Goal: Task Accomplishment & Management: Use online tool/utility

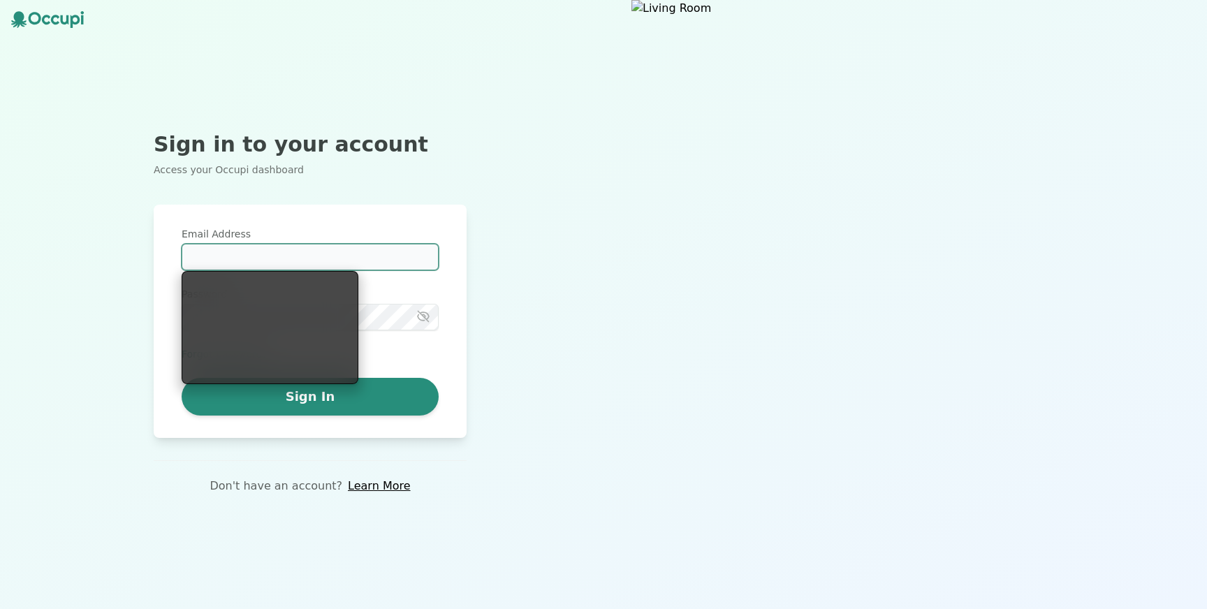
type input "**********"
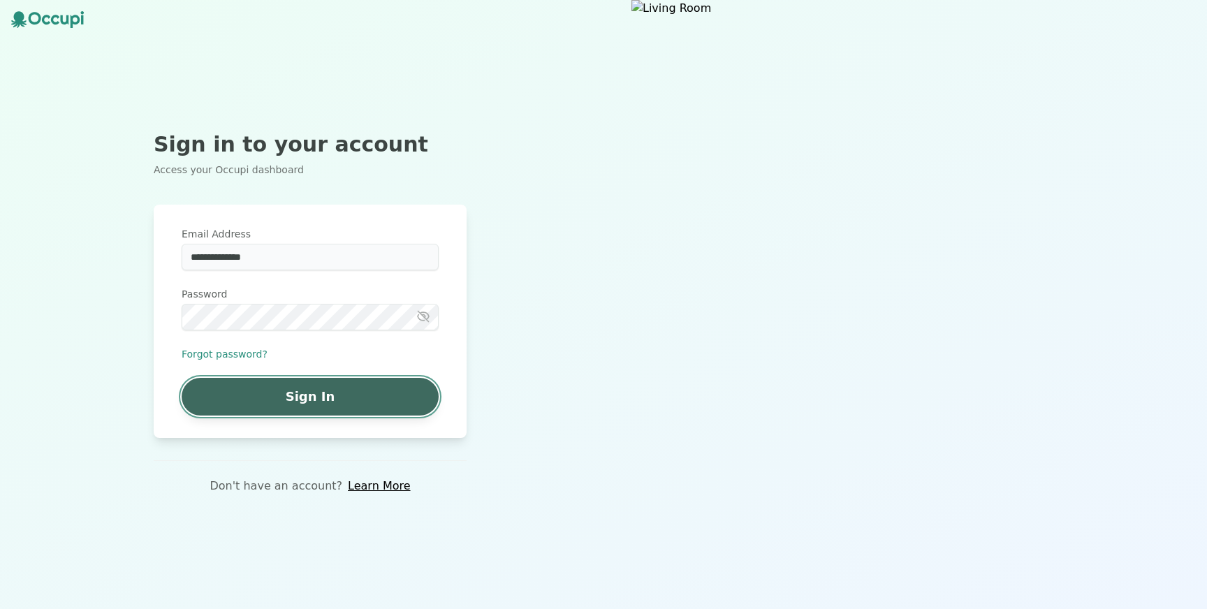
click at [304, 390] on button "Sign In" at bounding box center [310, 397] width 257 height 38
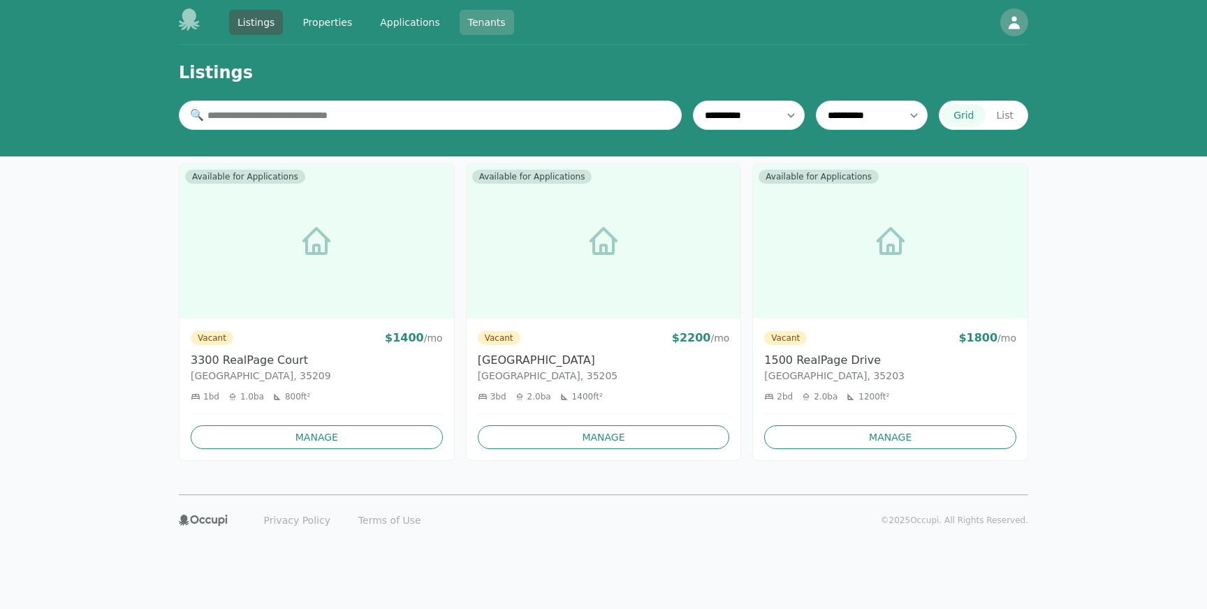
click at [460, 21] on link "Tenants" at bounding box center [487, 22] width 54 height 25
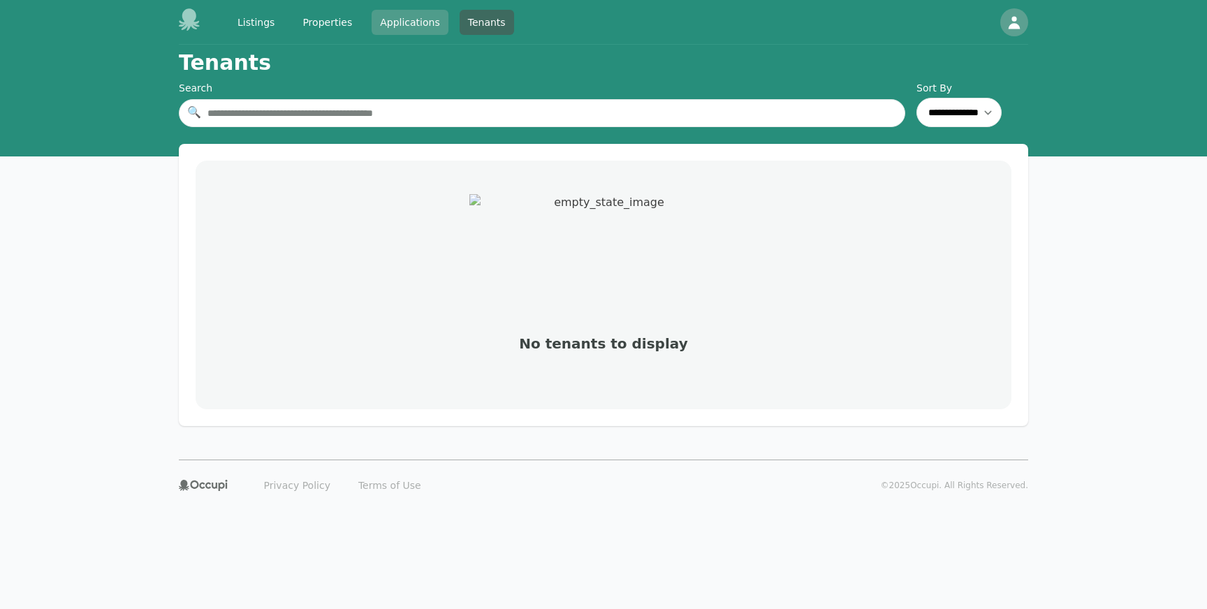
click at [404, 13] on link "Applications" at bounding box center [410, 22] width 77 height 25
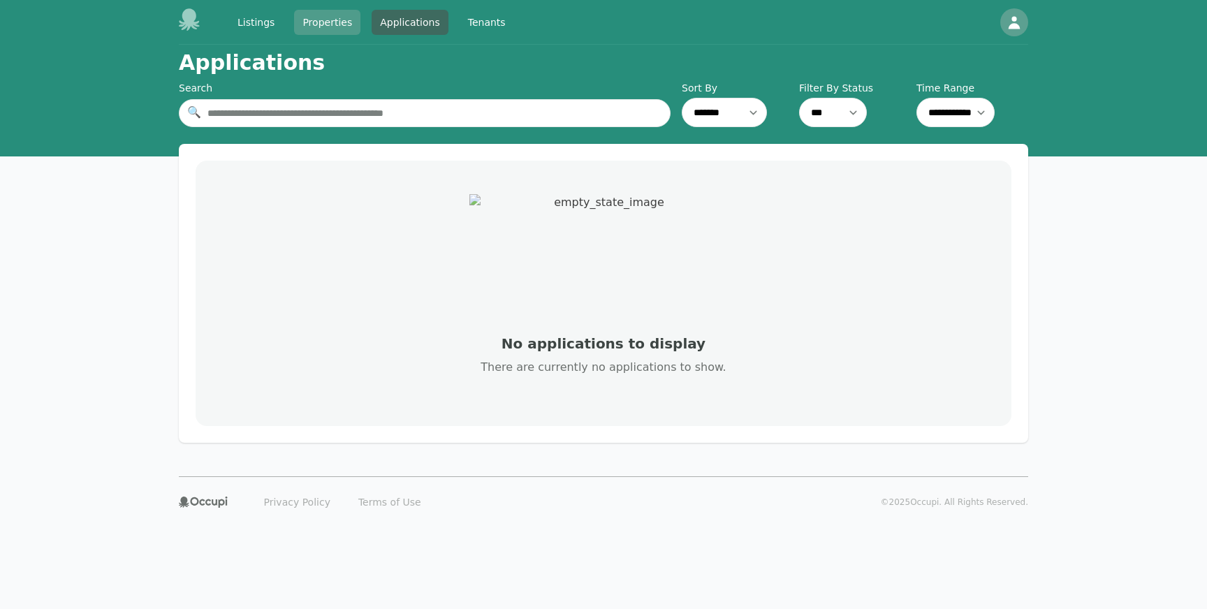
click at [332, 20] on link "Properties" at bounding box center [327, 22] width 66 height 25
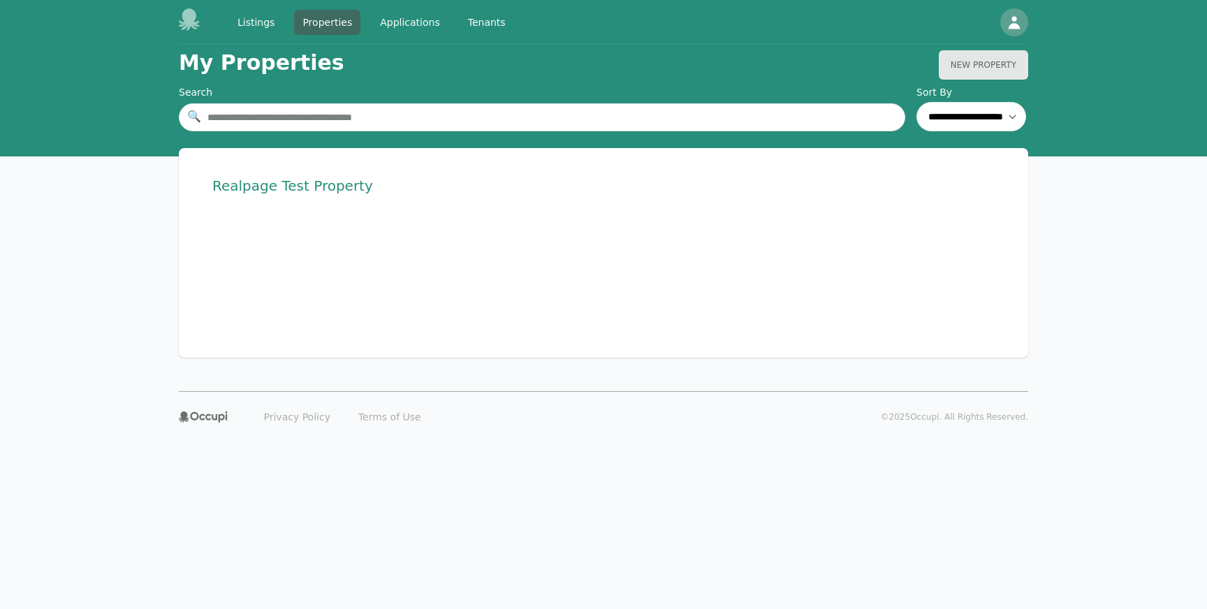
click at [297, 194] on h1 "Realpage Test Property" at bounding box center [292, 186] width 161 height 20
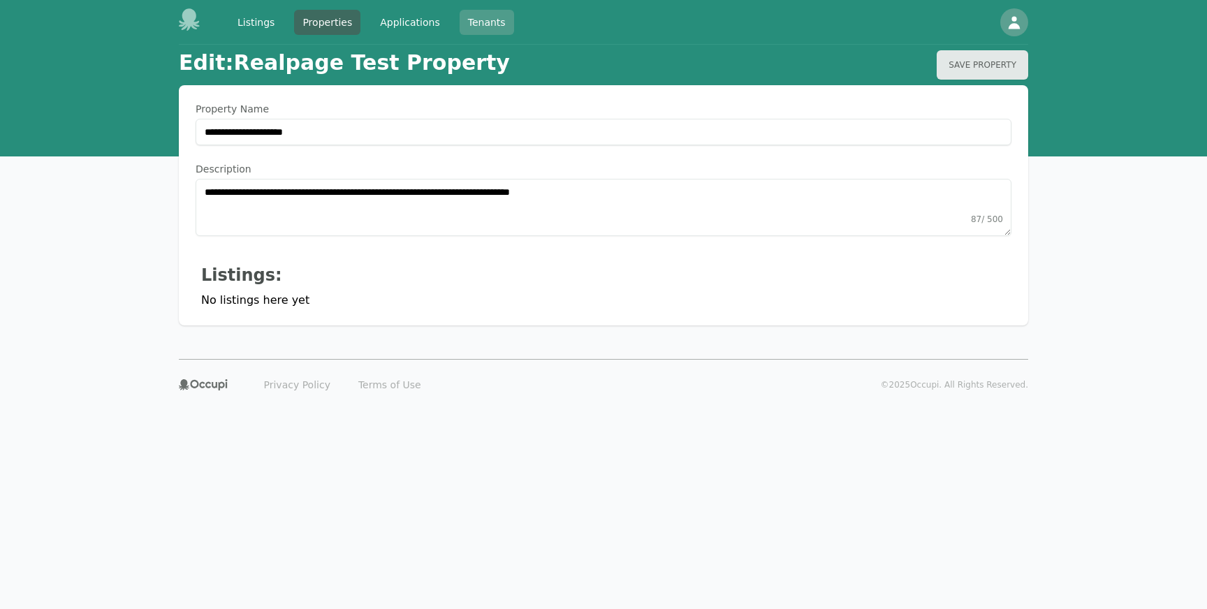
click at [462, 24] on link "Tenants" at bounding box center [487, 22] width 54 height 25
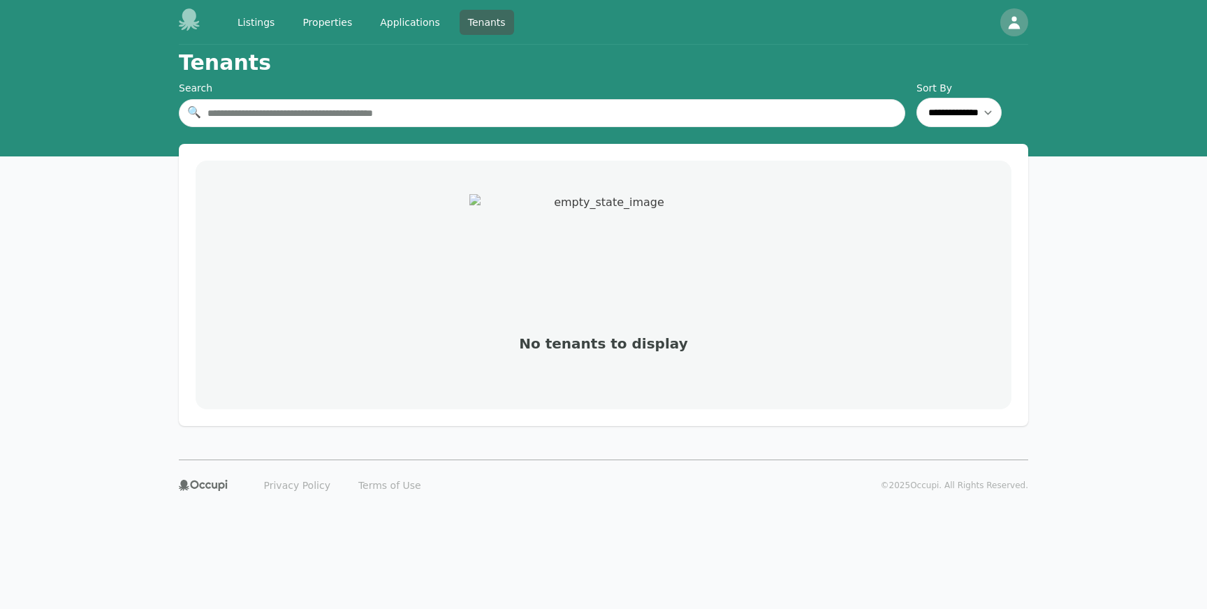
click at [405, 34] on div "Listings Properties Applications Tenants" at bounding box center [346, 21] width 335 height 27
click at [309, 24] on link "Properties" at bounding box center [327, 22] width 66 height 25
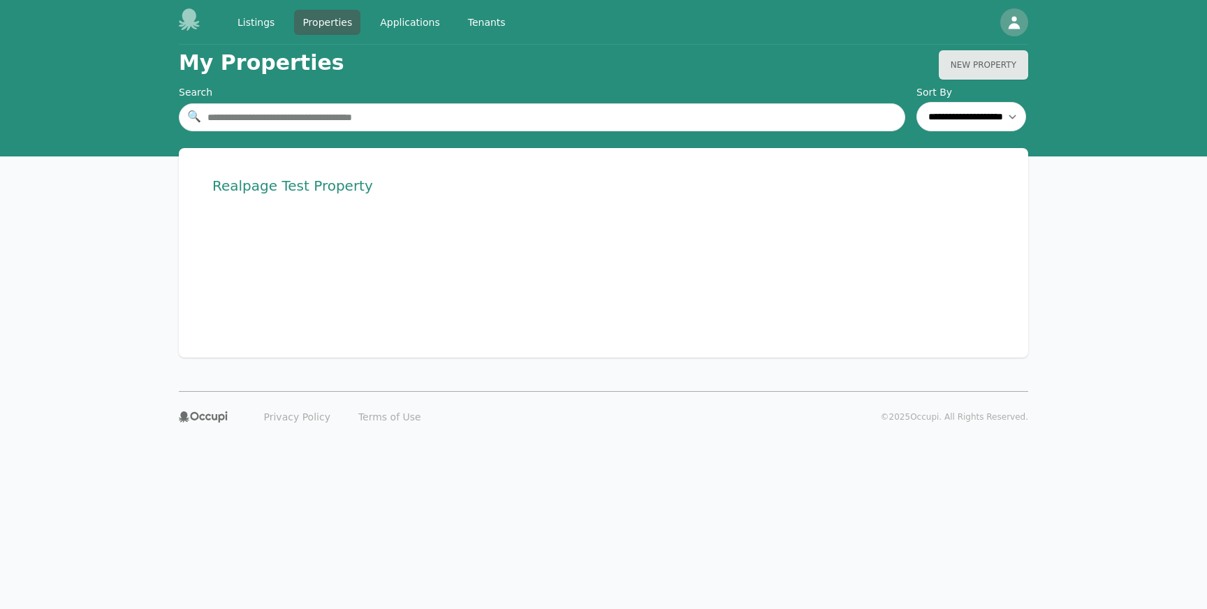
click at [1028, 21] on div "Listings Properties Applications Tenants Open main menu Open user menu" at bounding box center [603, 22] width 894 height 45
click at [1018, 21] on icon "button" at bounding box center [1014, 22] width 17 height 17
click at [957, 84] on button "Sign out" at bounding box center [961, 79] width 134 height 25
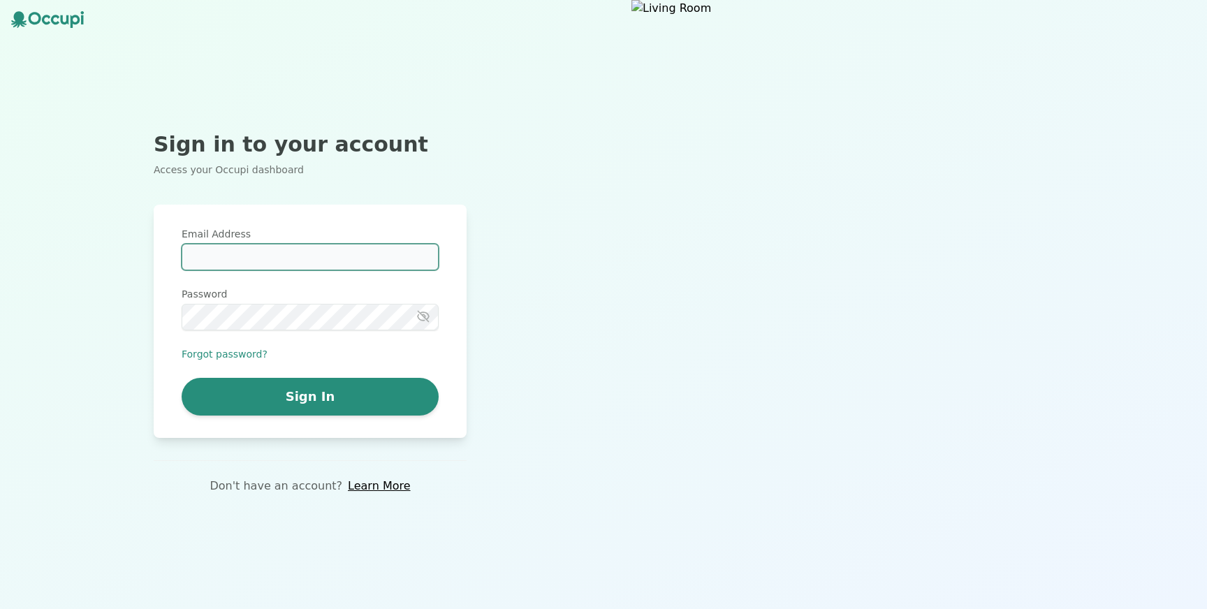
click at [314, 258] on input "Email Address" at bounding box center [310, 257] width 257 height 27
click at [235, 248] on input "Email Address" at bounding box center [310, 257] width 257 height 27
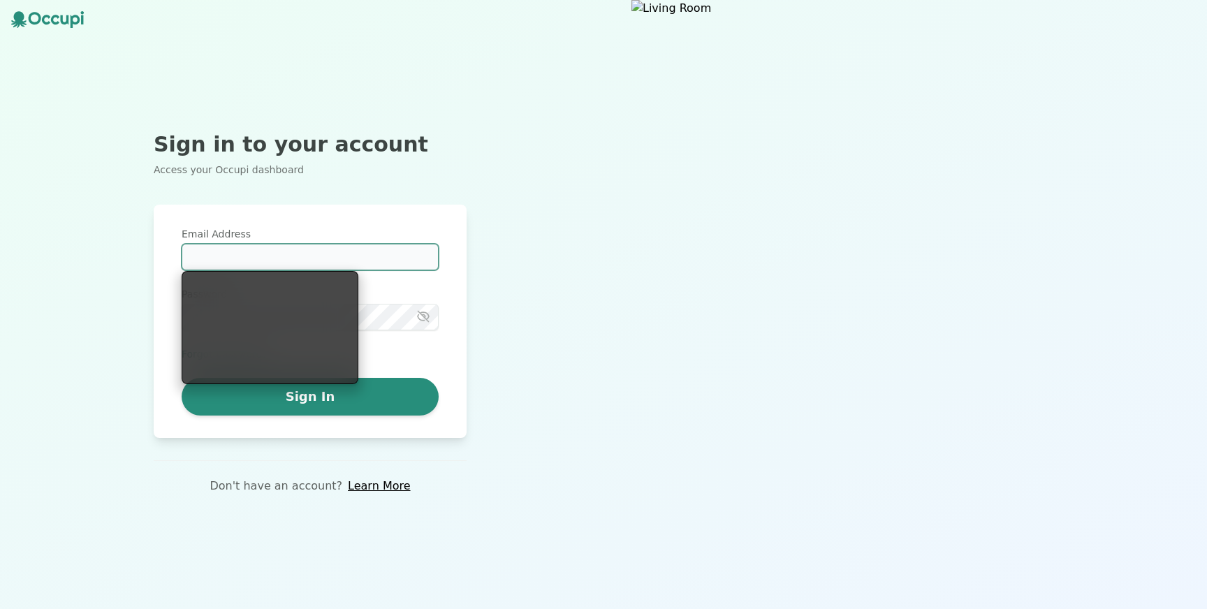
paste input "**********"
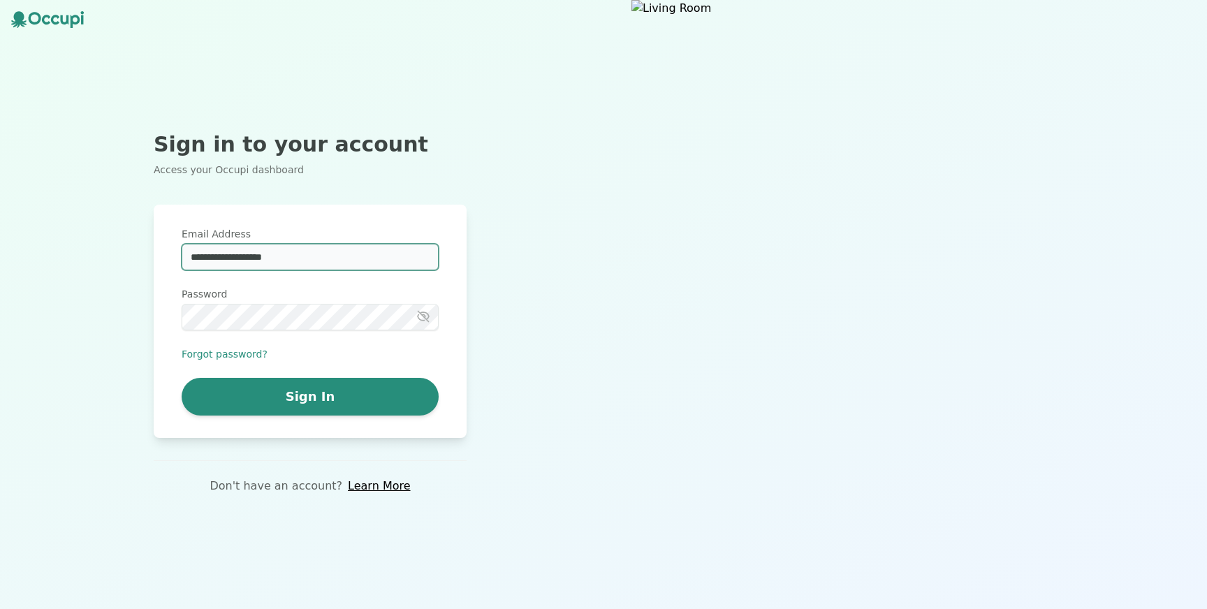
type input "**********"
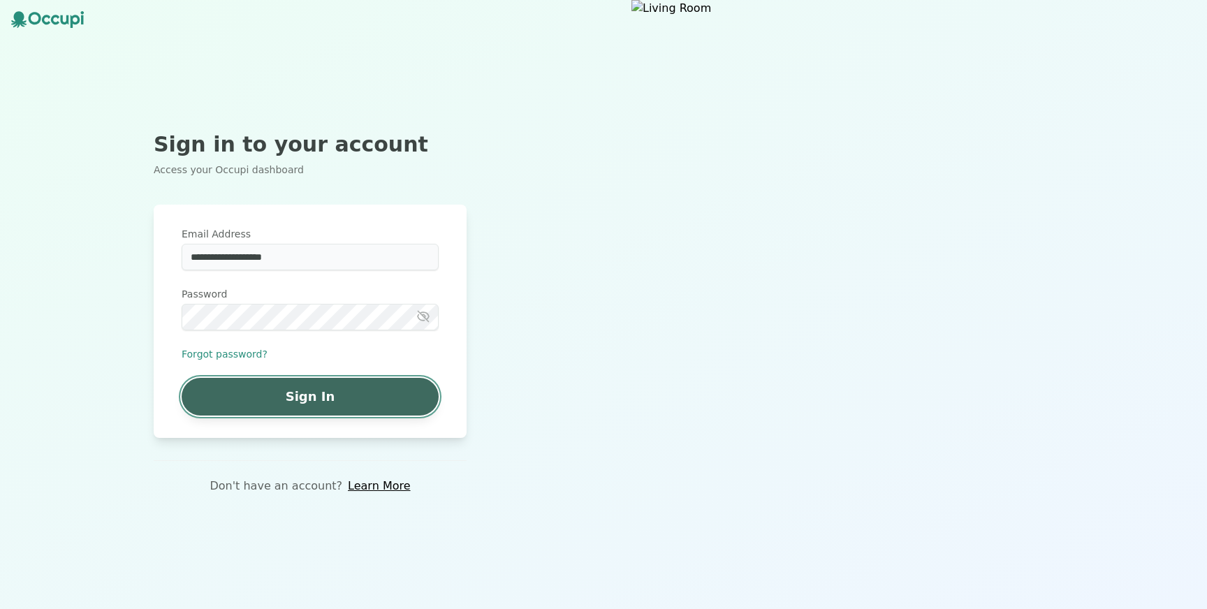
click at [244, 406] on button "Sign In" at bounding box center [310, 397] width 257 height 38
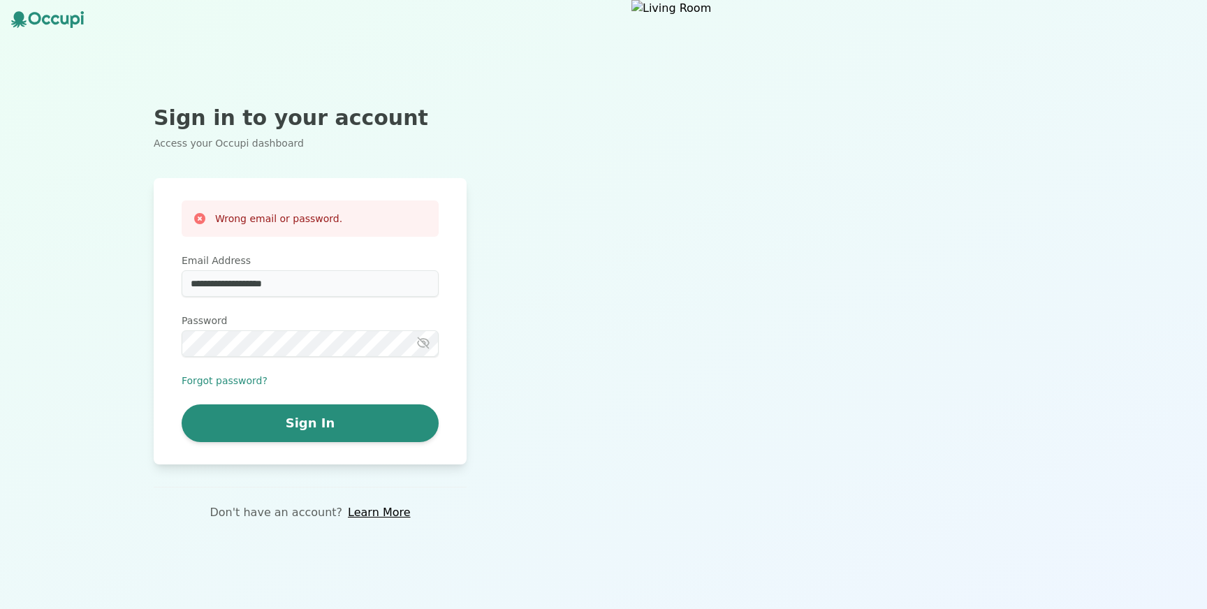
click at [340, 324] on label "Password" at bounding box center [310, 321] width 257 height 14
click at [234, 274] on input "**********" at bounding box center [310, 283] width 257 height 27
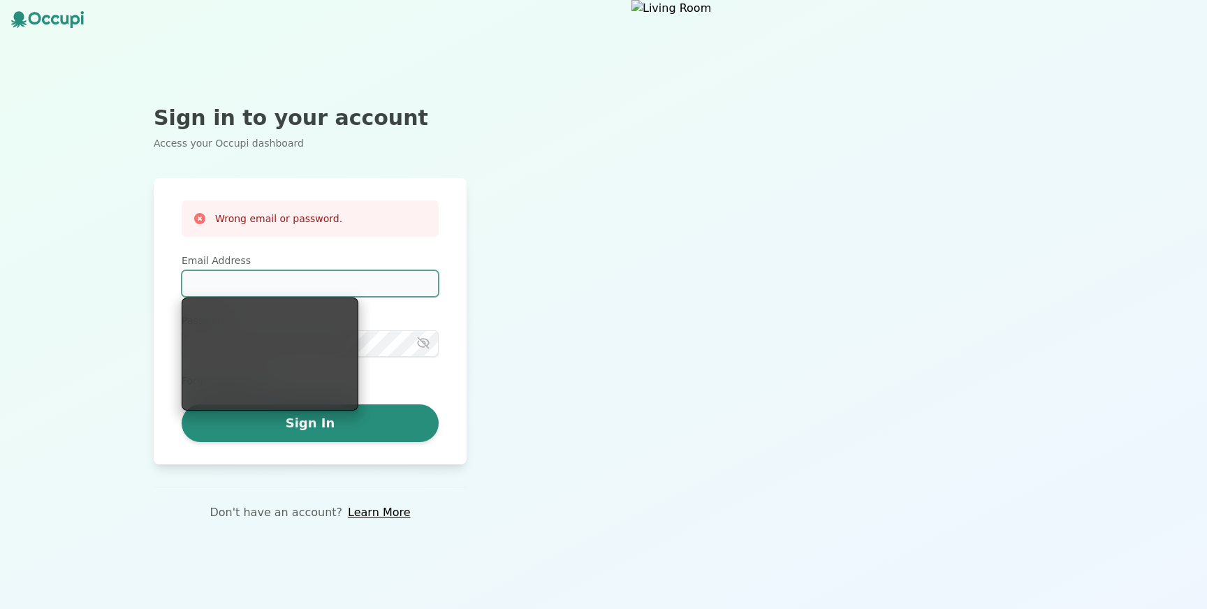
paste input "**********"
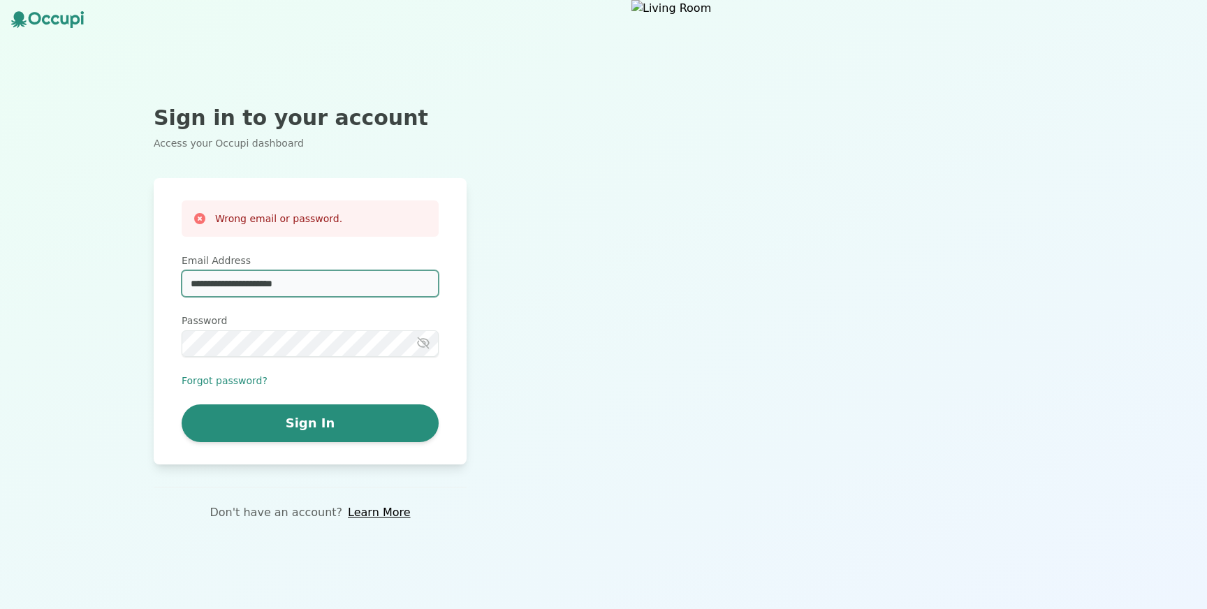
type input "**********"
click at [292, 356] on div "**********" at bounding box center [310, 348] width 257 height 189
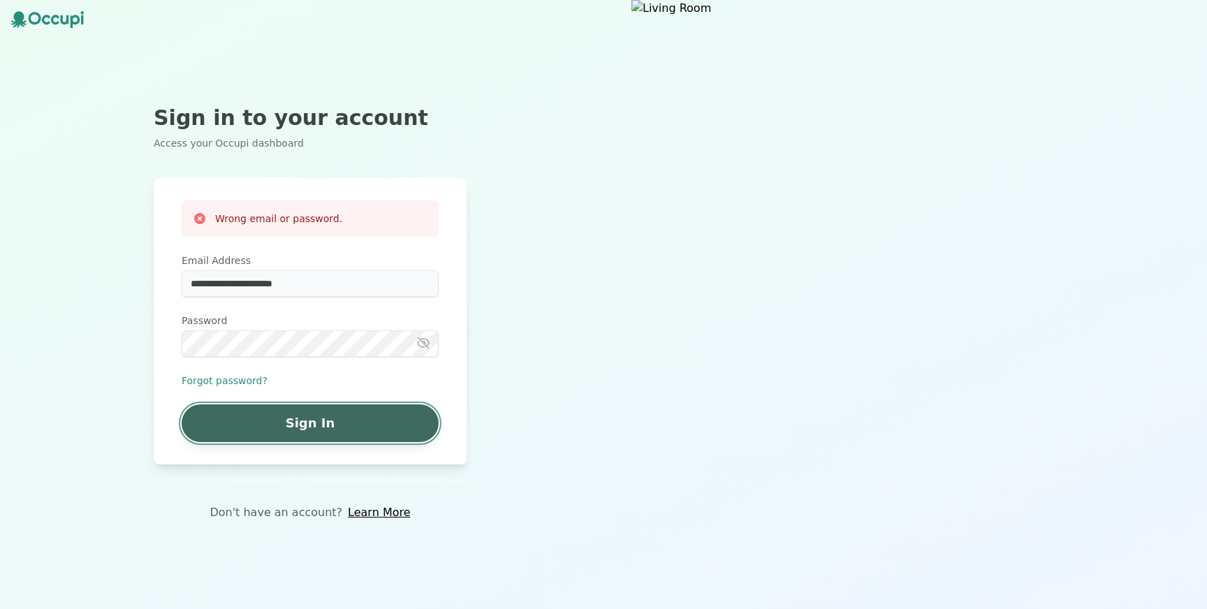
click at [288, 427] on button "Sign In" at bounding box center [310, 423] width 257 height 38
click at [325, 425] on button "Sign In" at bounding box center [310, 423] width 257 height 38
click at [292, 425] on button "Sign In" at bounding box center [310, 423] width 257 height 38
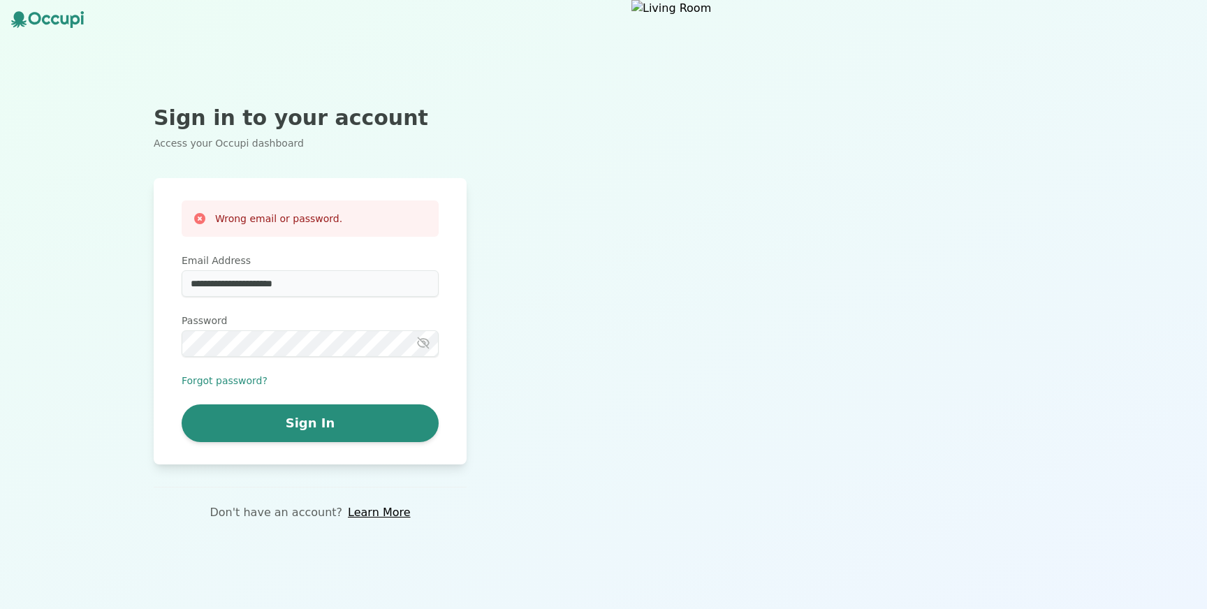
click at [427, 341] on icon "button" at bounding box center [423, 343] width 14 height 14
click at [247, 281] on input "**********" at bounding box center [310, 283] width 257 height 27
drag, startPoint x: 384, startPoint y: 283, endPoint x: 89, endPoint y: 283, distance: 295.4
click at [89, 283] on div "**********" at bounding box center [310, 304] width 620 height 609
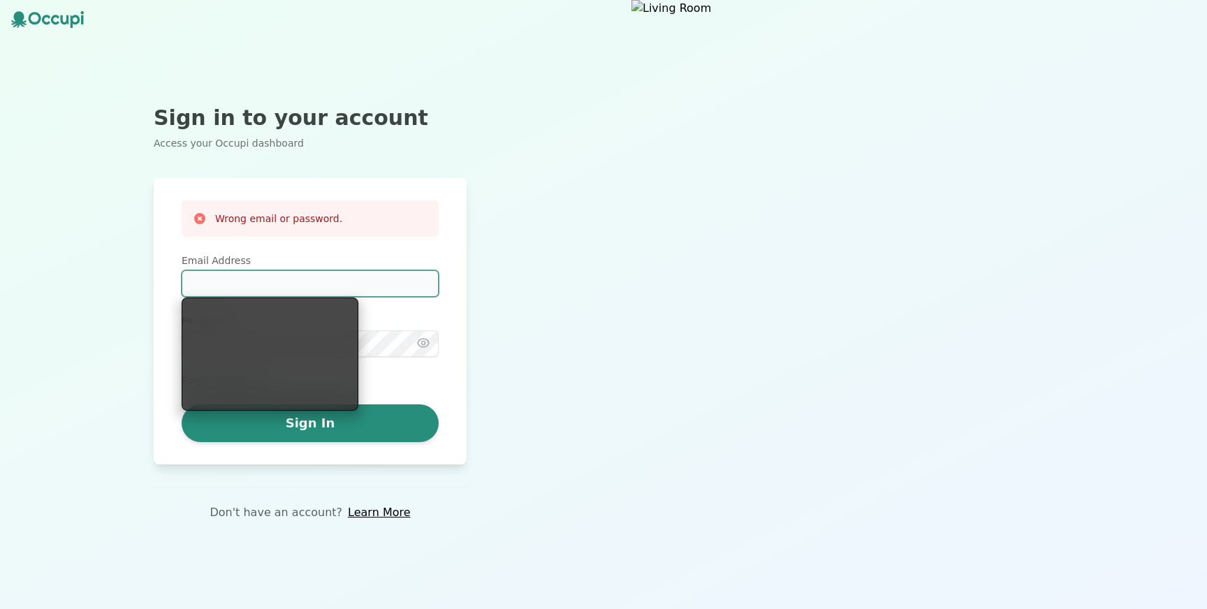
type input "**********"
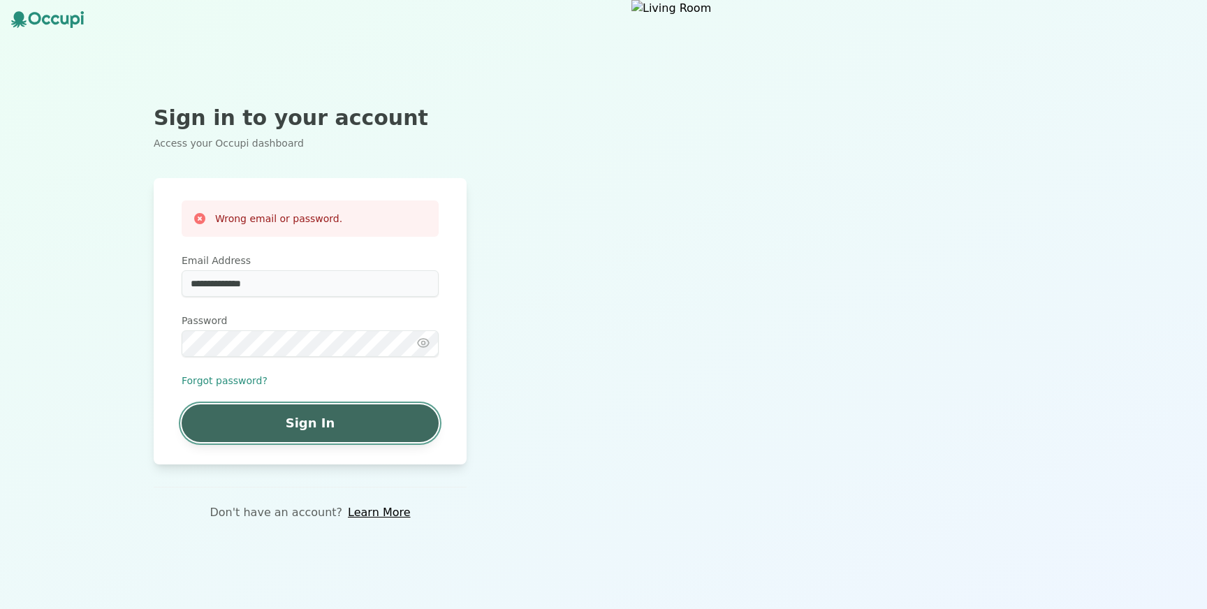
click at [308, 418] on button "Sign In" at bounding box center [310, 423] width 257 height 38
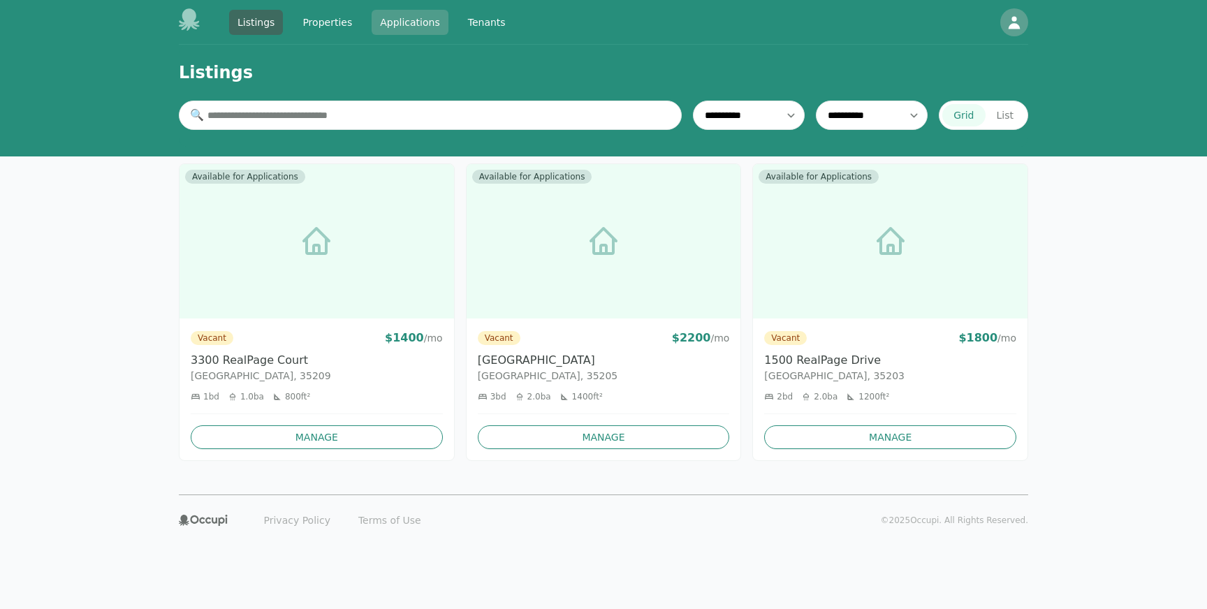
click at [398, 19] on link "Applications" at bounding box center [410, 22] width 77 height 25
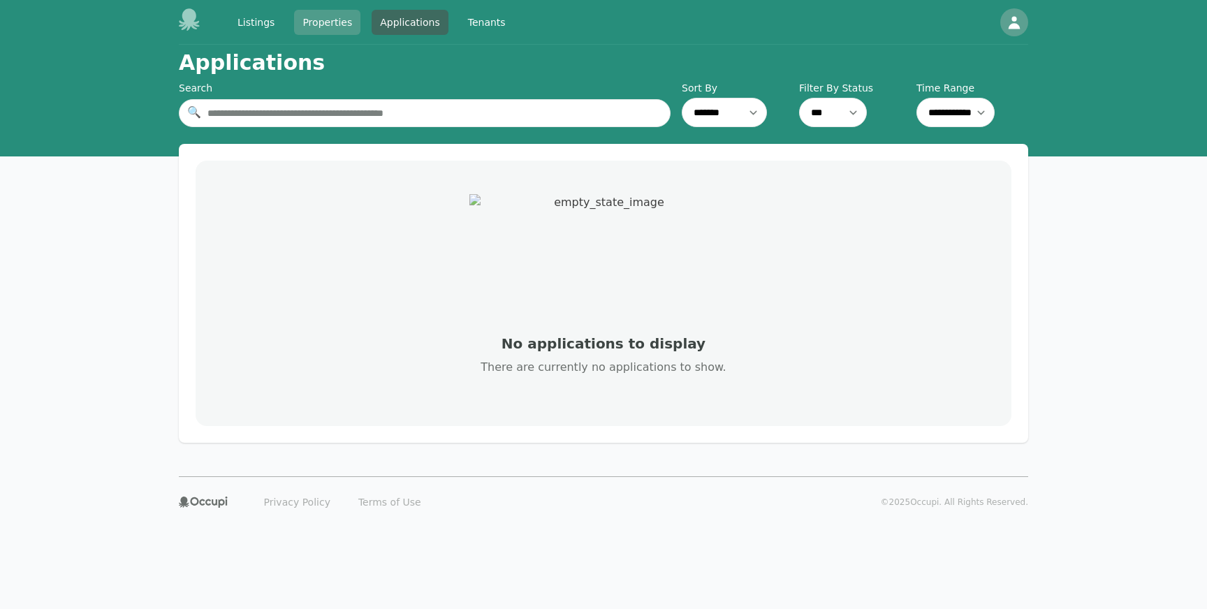
click at [341, 22] on link "Properties" at bounding box center [327, 22] width 66 height 25
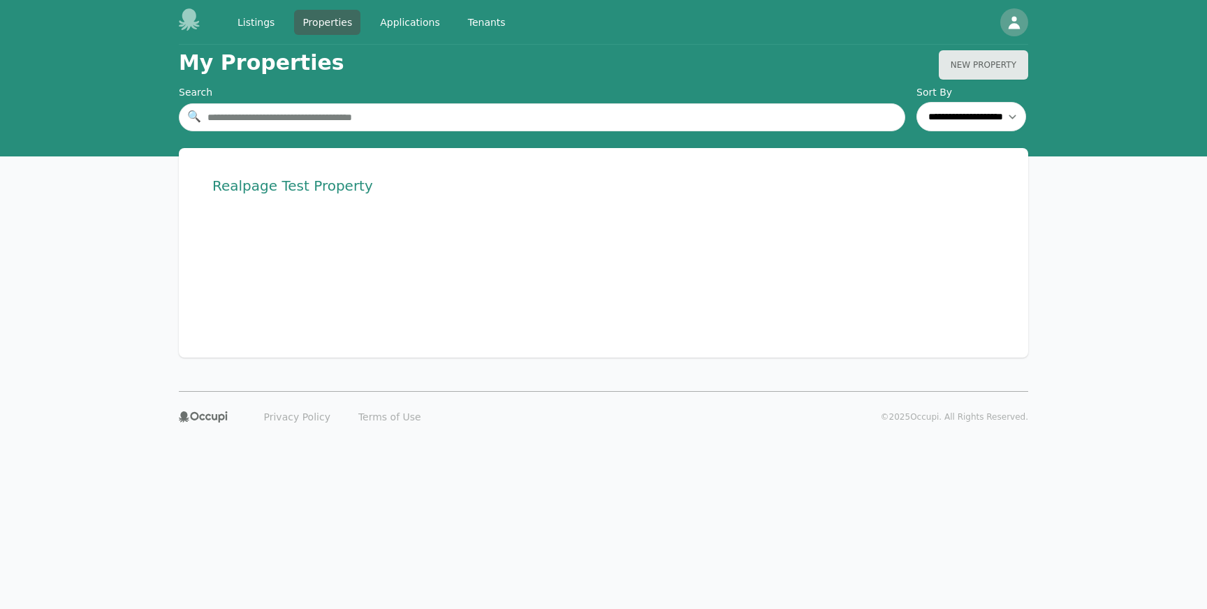
click at [314, 187] on h1 "Realpage Test Property" at bounding box center [292, 186] width 161 height 20
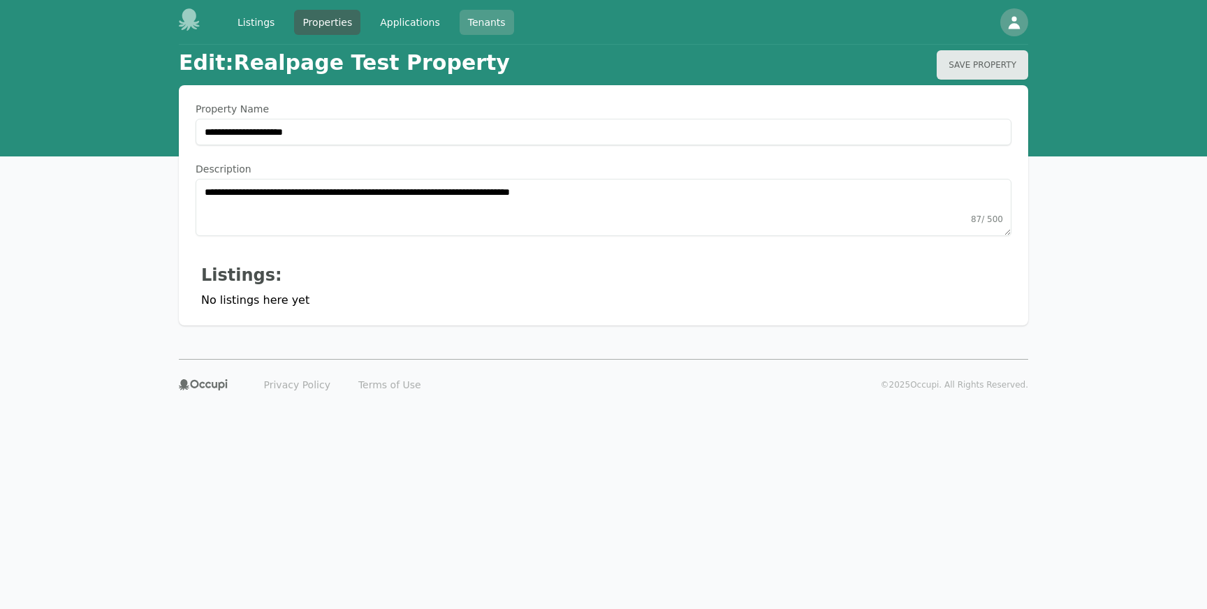
click at [483, 25] on link "Tenants" at bounding box center [487, 22] width 54 height 25
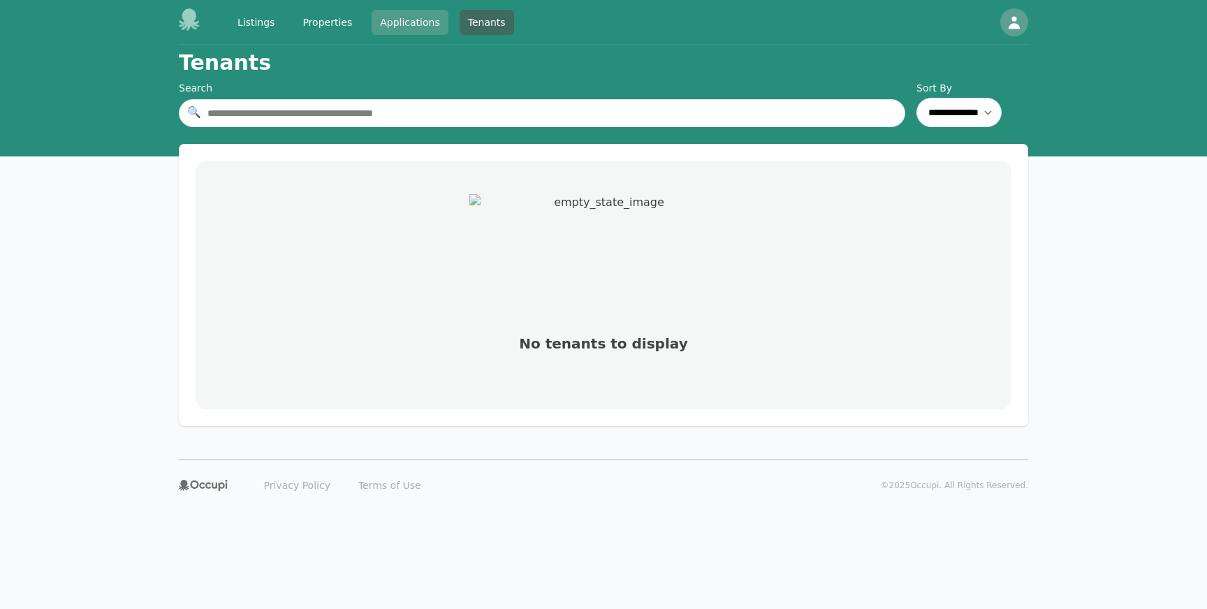
click at [402, 16] on link "Applications" at bounding box center [410, 22] width 77 height 25
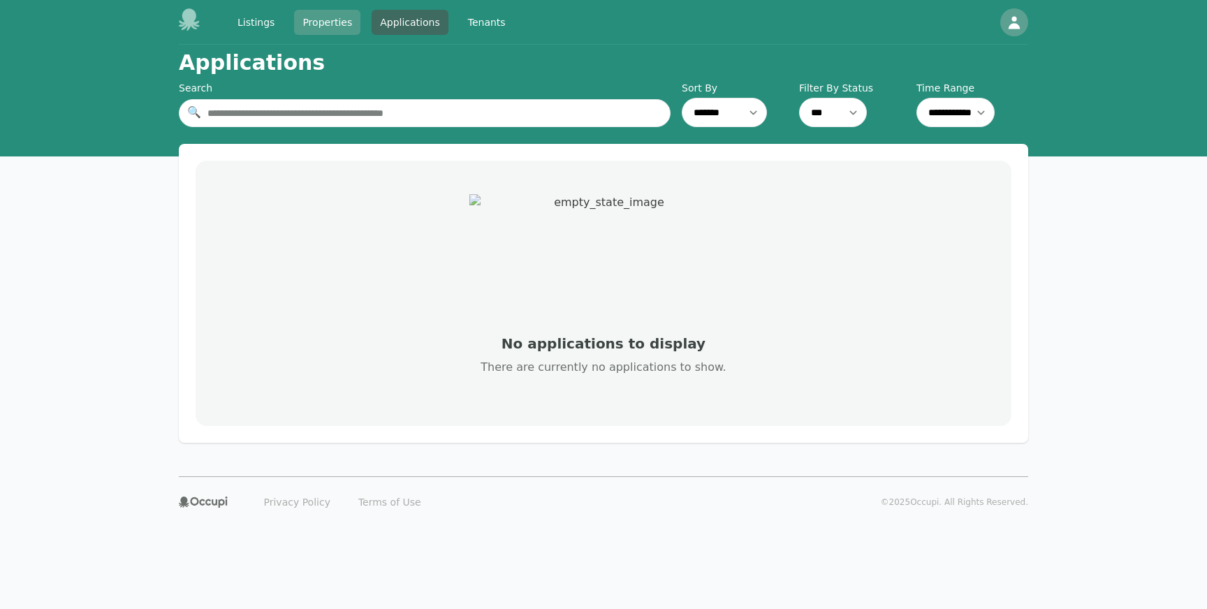
click at [328, 16] on link "Properties" at bounding box center [327, 22] width 66 height 25
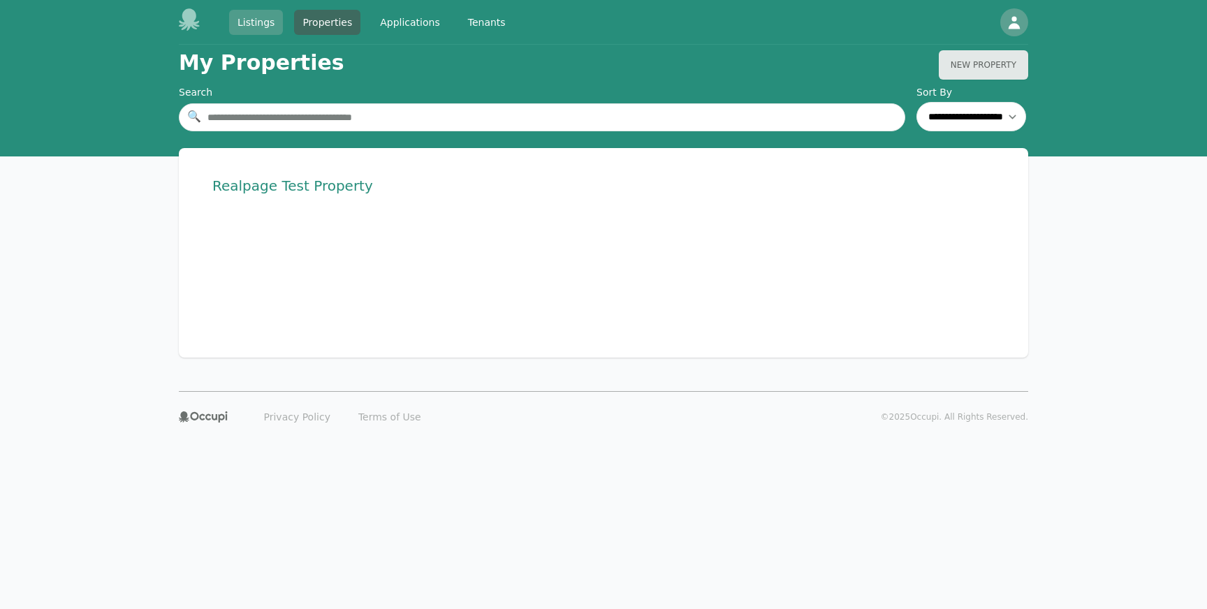
click at [255, 24] on link "Listings" at bounding box center [256, 22] width 54 height 25
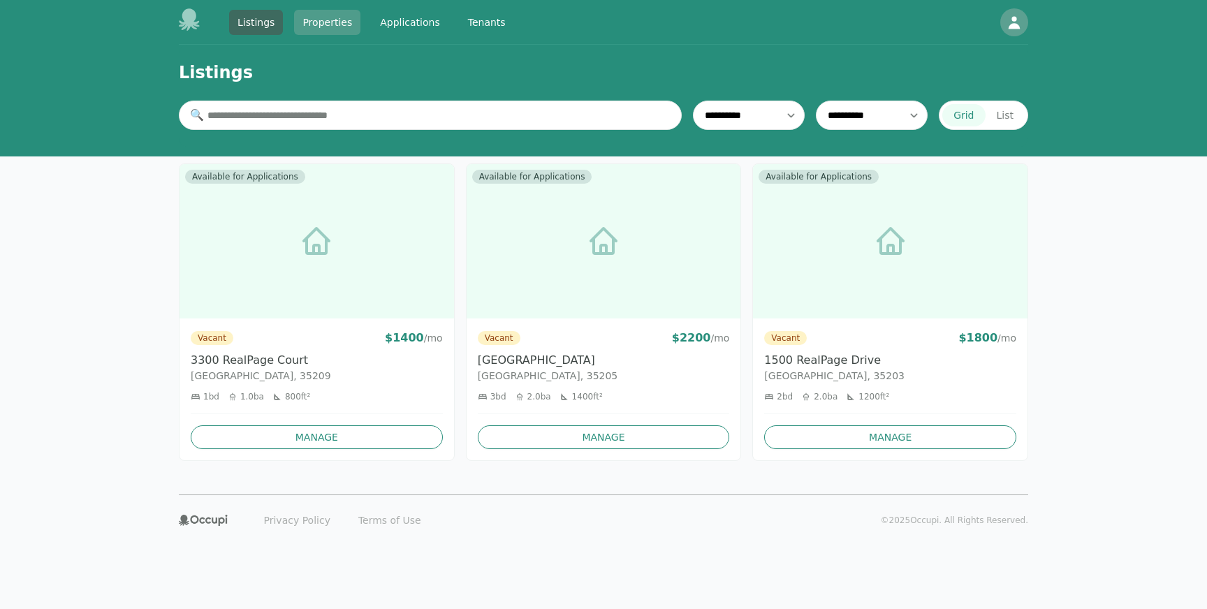
click at [332, 20] on link "Properties" at bounding box center [327, 22] width 66 height 25
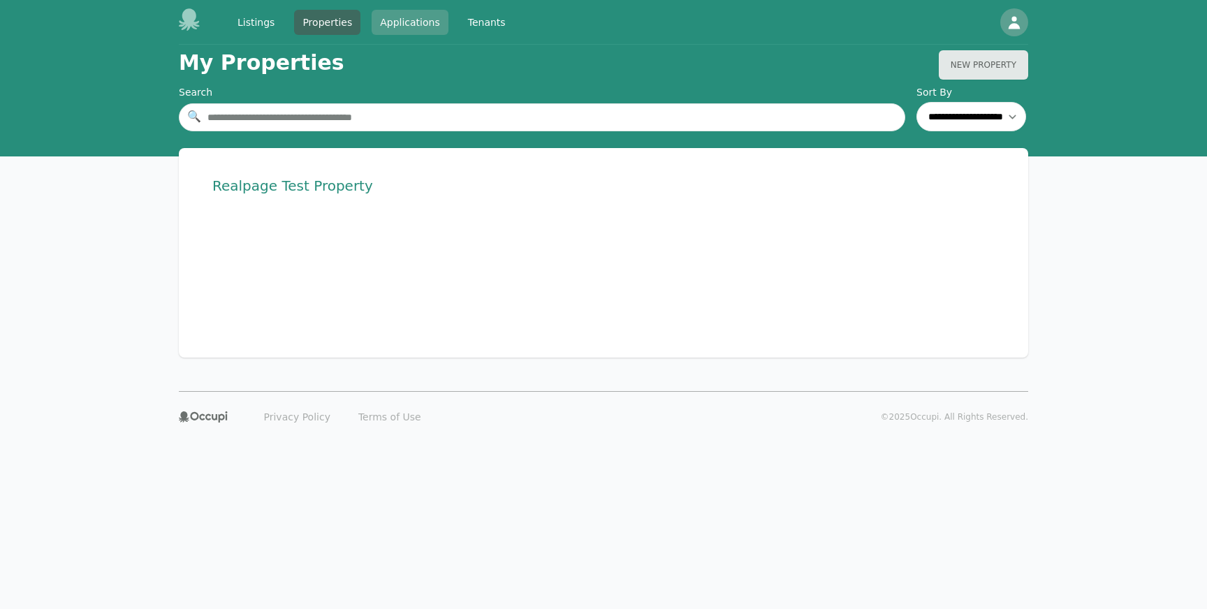
click at [405, 19] on link "Applications" at bounding box center [410, 22] width 77 height 25
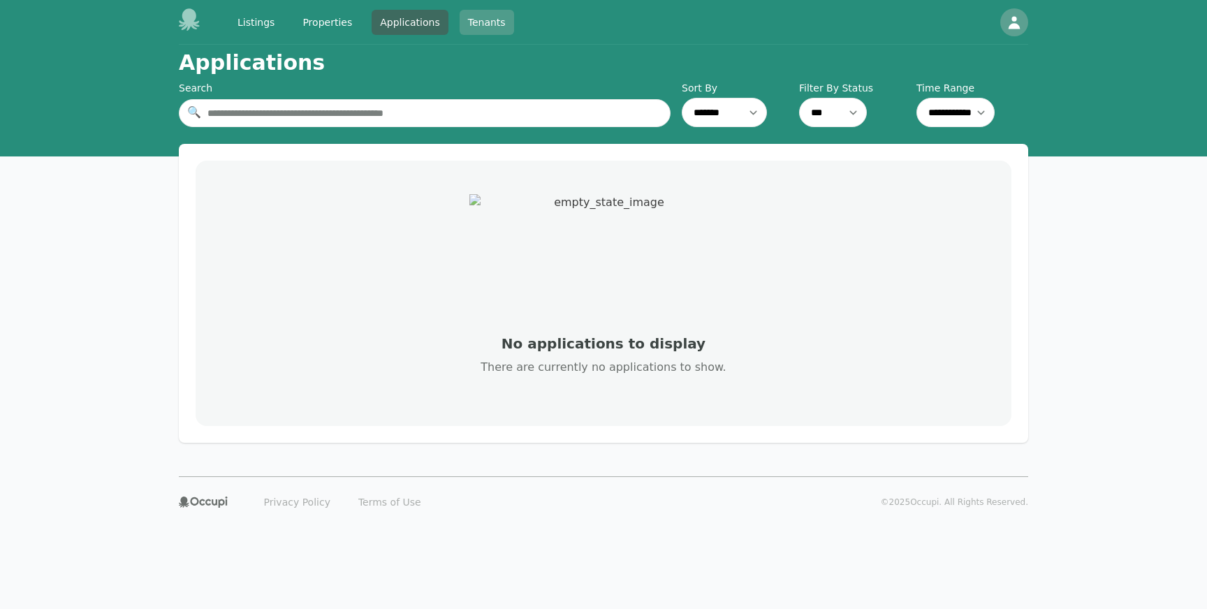
click at [486, 21] on link "Tenants" at bounding box center [487, 22] width 54 height 25
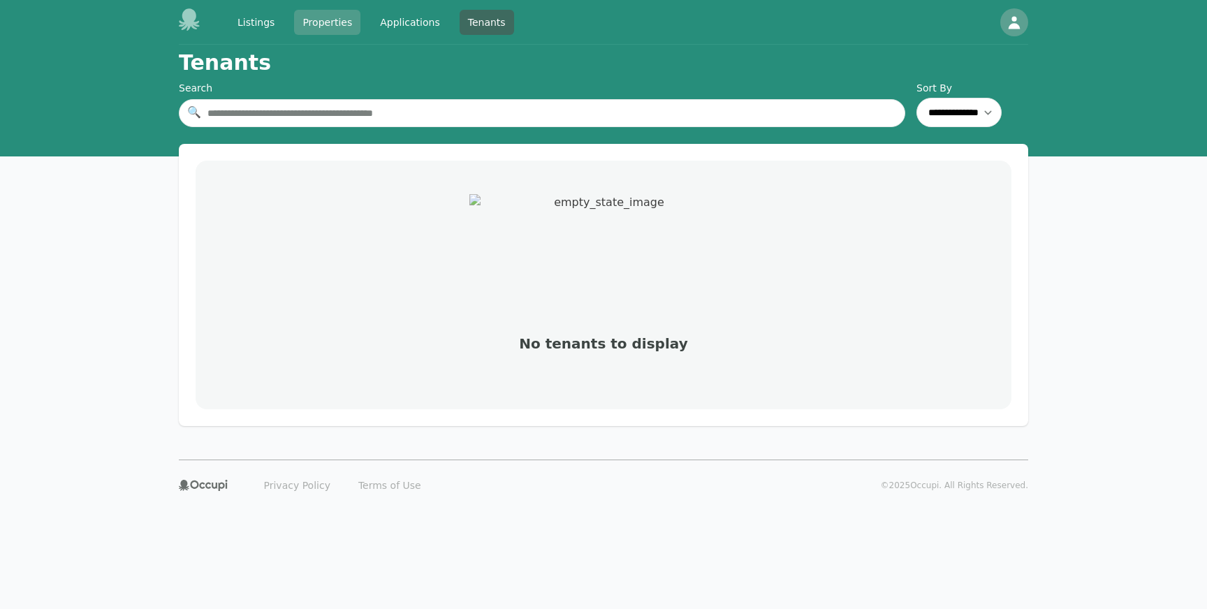
click at [306, 25] on link "Properties" at bounding box center [327, 22] width 66 height 25
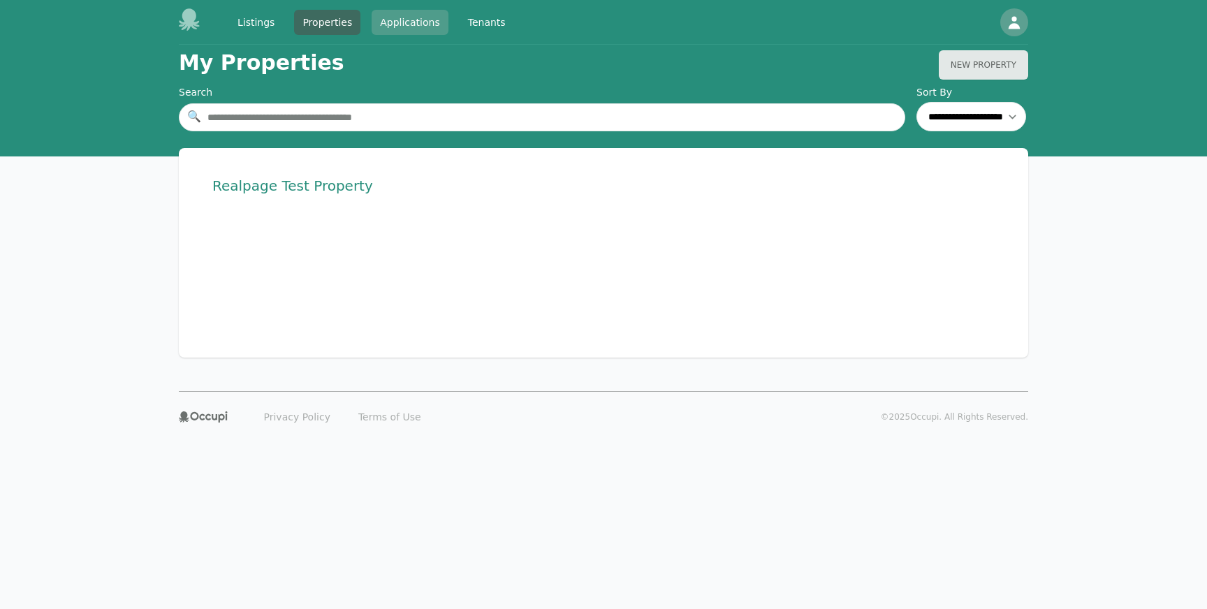
click at [381, 24] on link "Applications" at bounding box center [410, 22] width 77 height 25
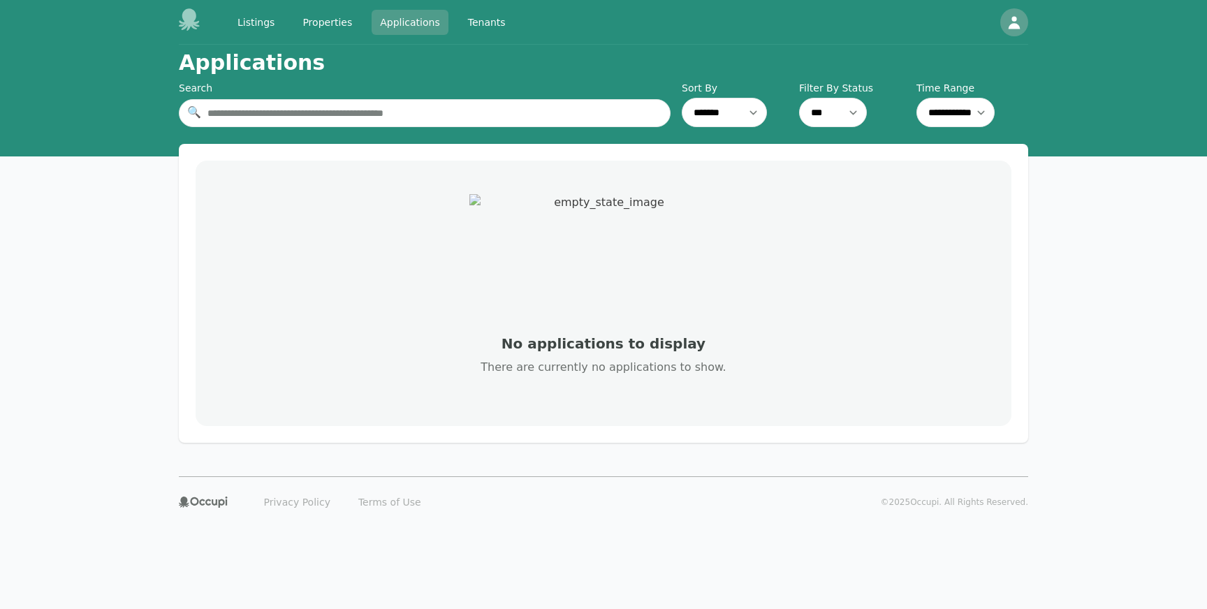
click at [439, 24] on link "Applications" at bounding box center [410, 22] width 77 height 25
click at [271, 22] on link "Listings" at bounding box center [256, 22] width 54 height 25
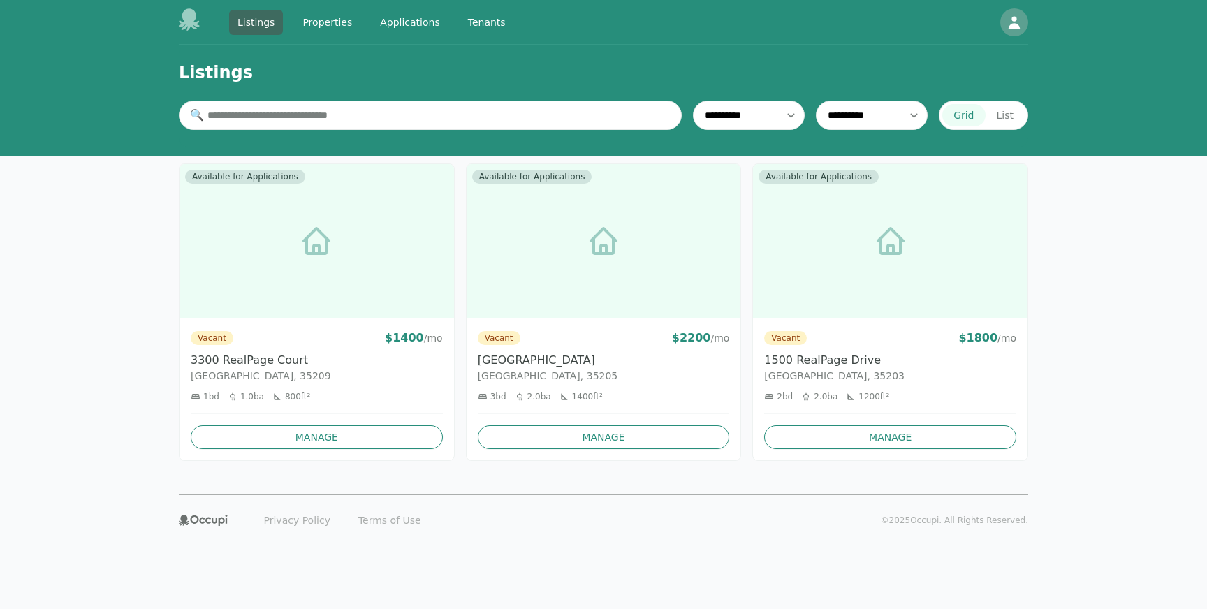
click at [447, 16] on div "Listings Properties Applications Tenants" at bounding box center [371, 22] width 285 height 25
click at [476, 8] on div "Listings Properties Applications Tenants Open main menu Open user menu" at bounding box center [603, 22] width 849 height 45
click at [462, 15] on link "Tenants" at bounding box center [487, 22] width 54 height 25
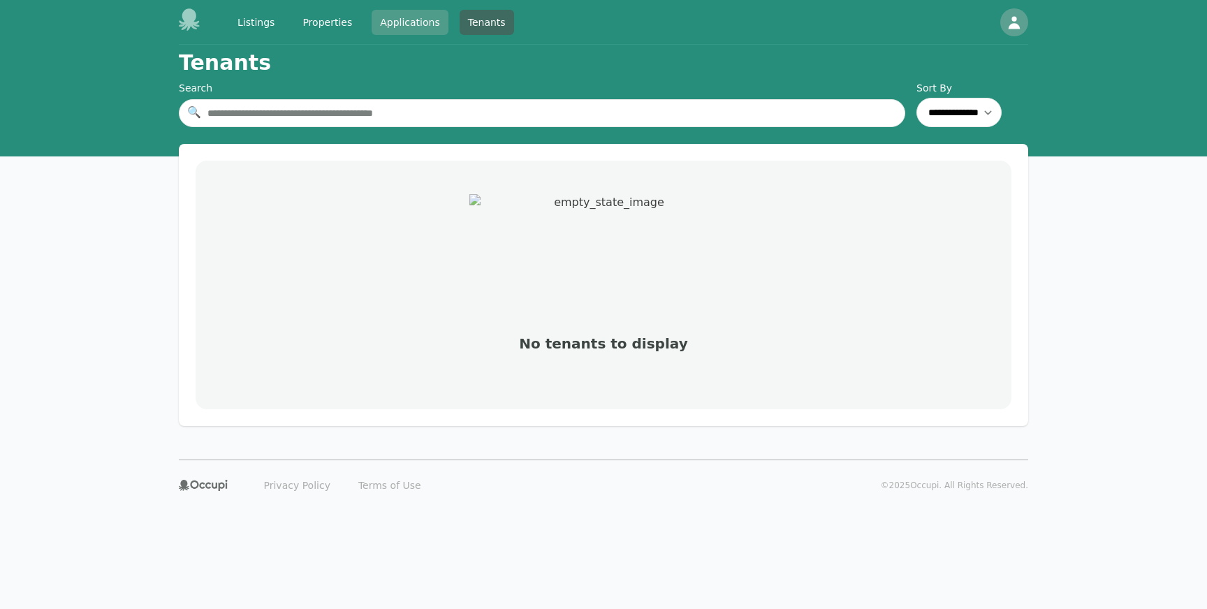
click at [385, 15] on link "Applications" at bounding box center [410, 22] width 77 height 25
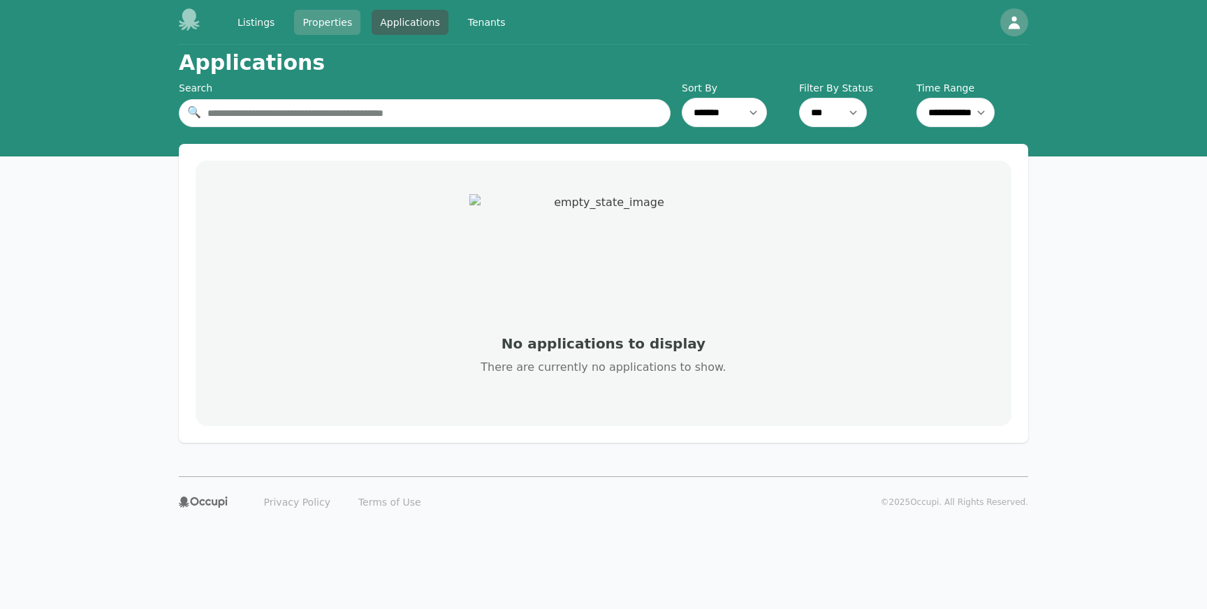
click at [330, 15] on link "Properties" at bounding box center [327, 22] width 66 height 25
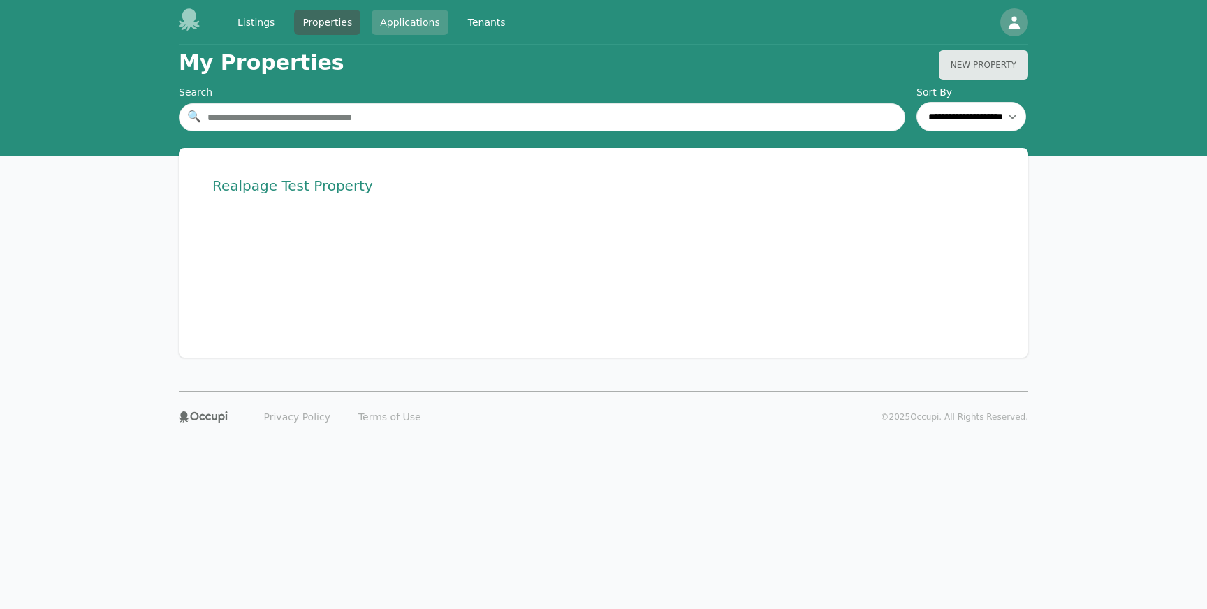
click at [436, 23] on link "Applications" at bounding box center [410, 22] width 77 height 25
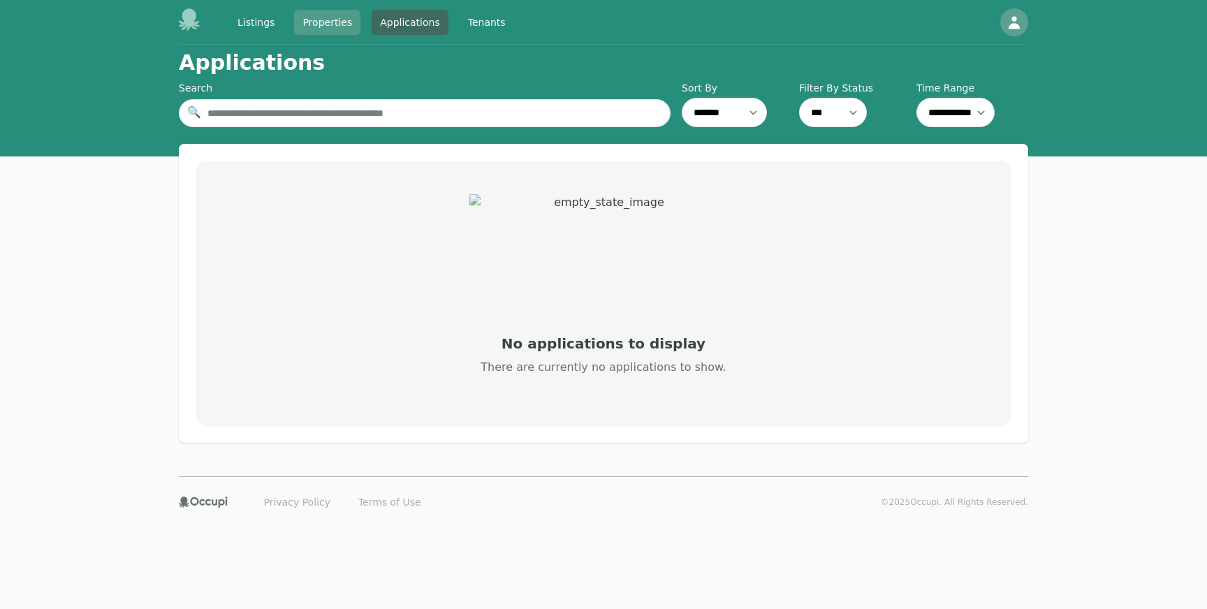
click at [336, 23] on link "Properties" at bounding box center [327, 22] width 66 height 25
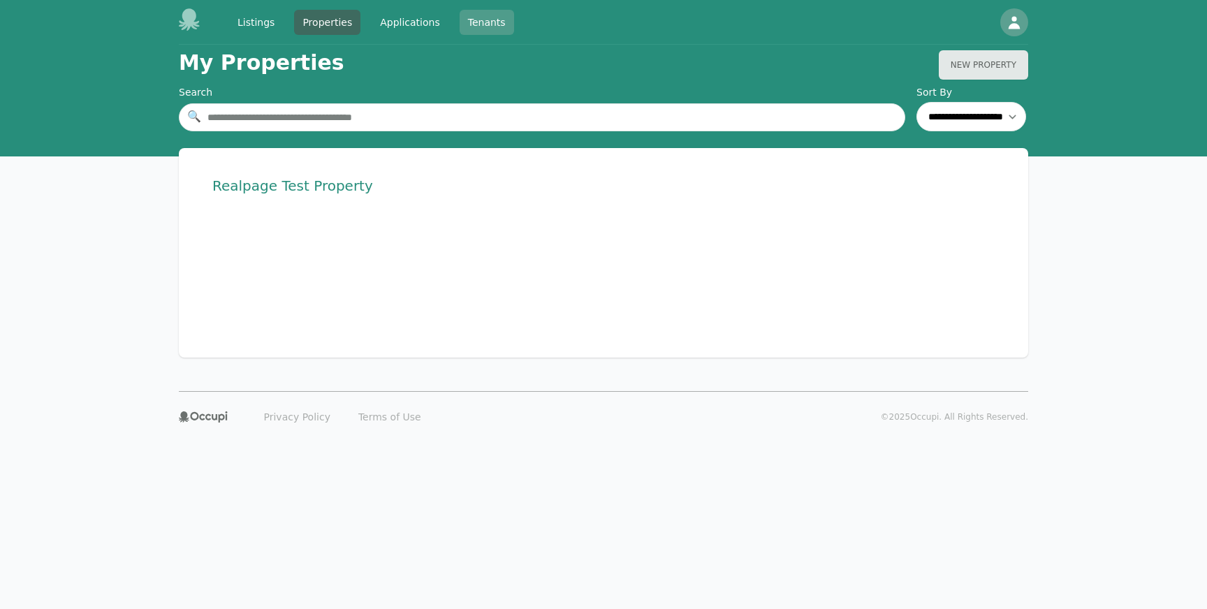
click at [499, 24] on link "Tenants" at bounding box center [487, 22] width 54 height 25
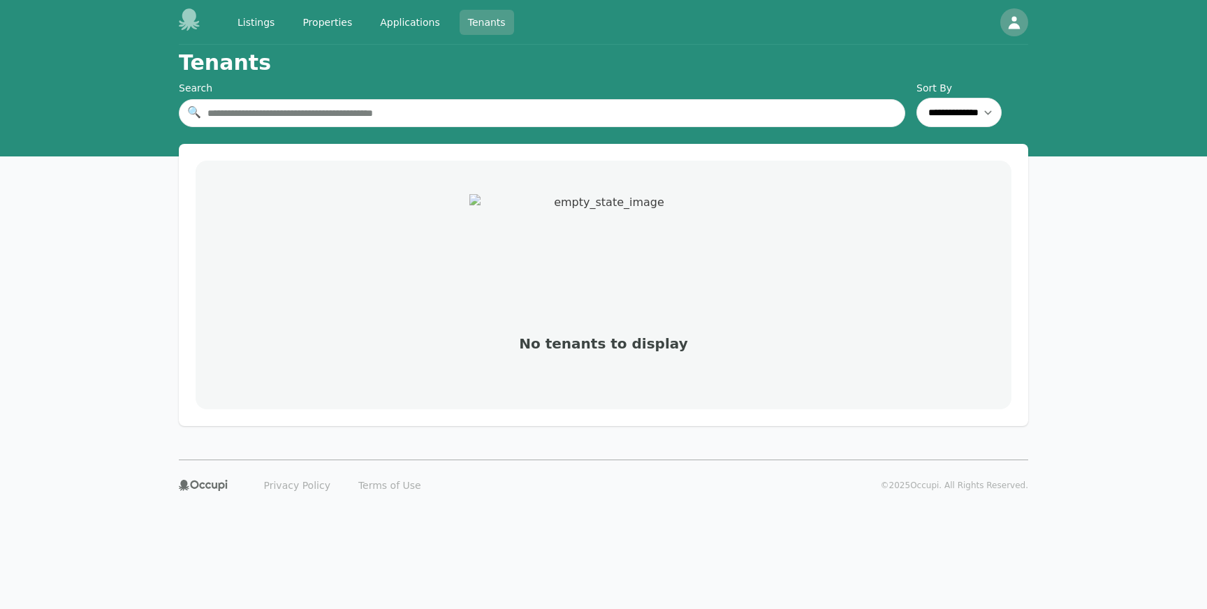
click at [494, 24] on link "Tenants" at bounding box center [487, 22] width 54 height 25
click at [409, 22] on link "Applications" at bounding box center [410, 22] width 77 height 25
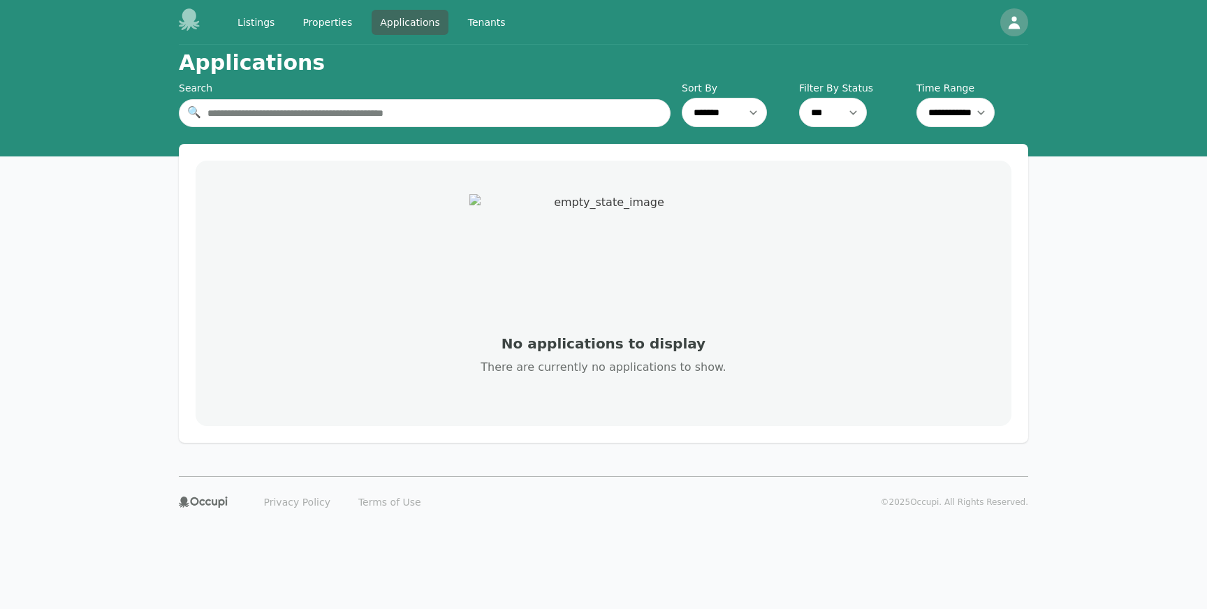
click at [254, 38] on div "Listings Properties Applications Tenants Open main menu Open user menu" at bounding box center [603, 22] width 849 height 45
click at [315, 29] on link "Properties" at bounding box center [327, 22] width 66 height 25
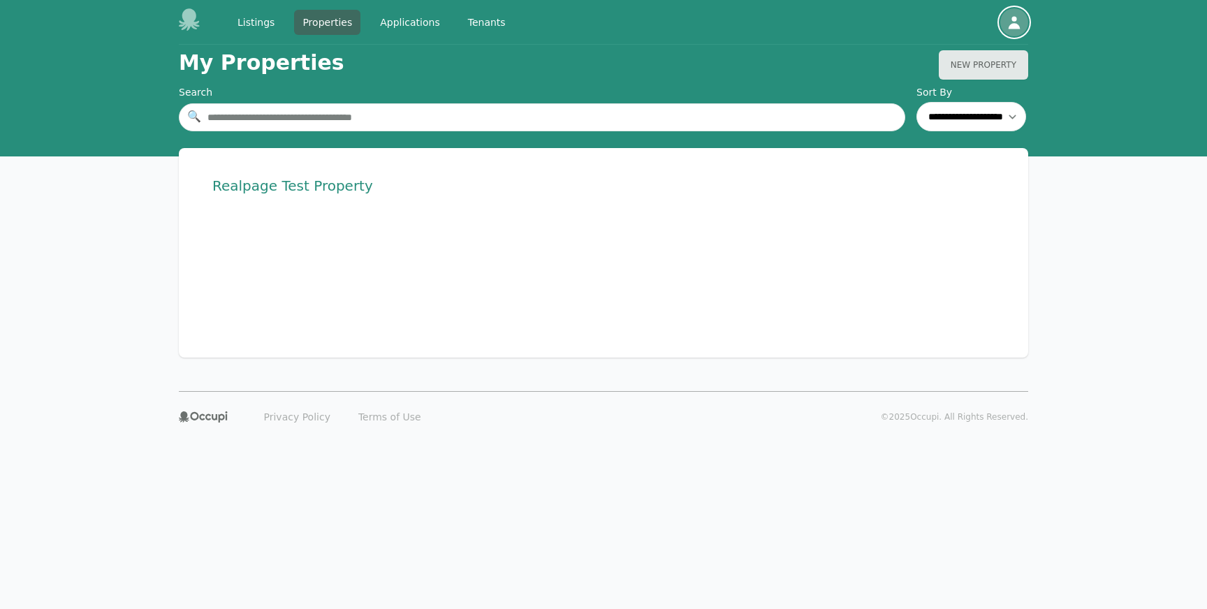
click at [1013, 34] on div "button" at bounding box center [1014, 22] width 28 height 28
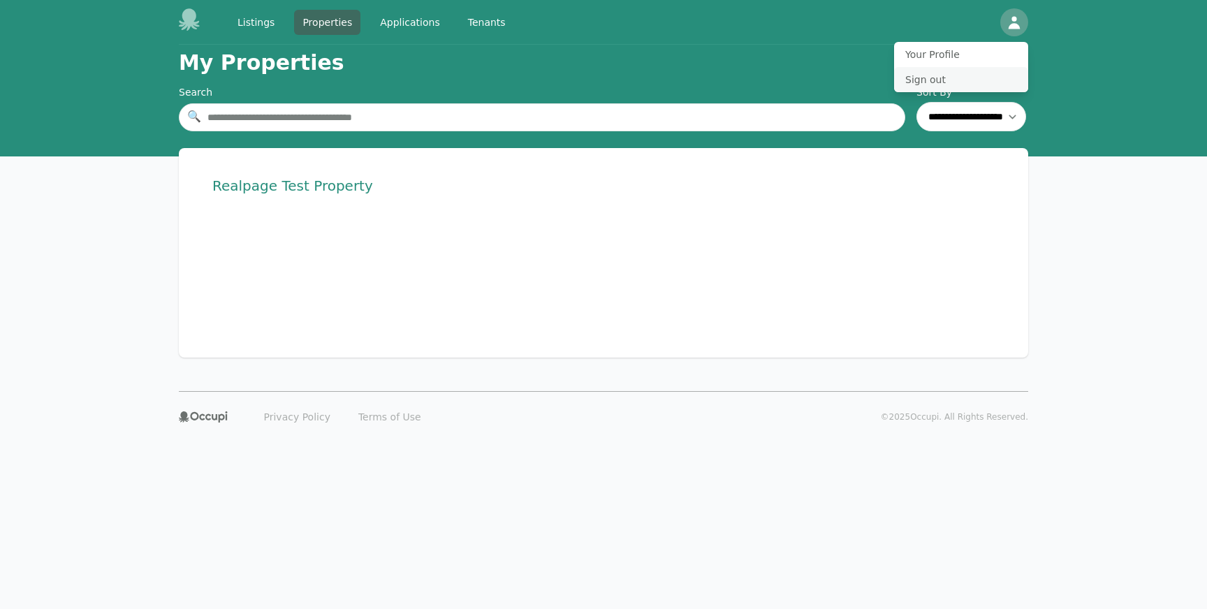
click at [954, 82] on button "Sign out" at bounding box center [961, 79] width 134 height 25
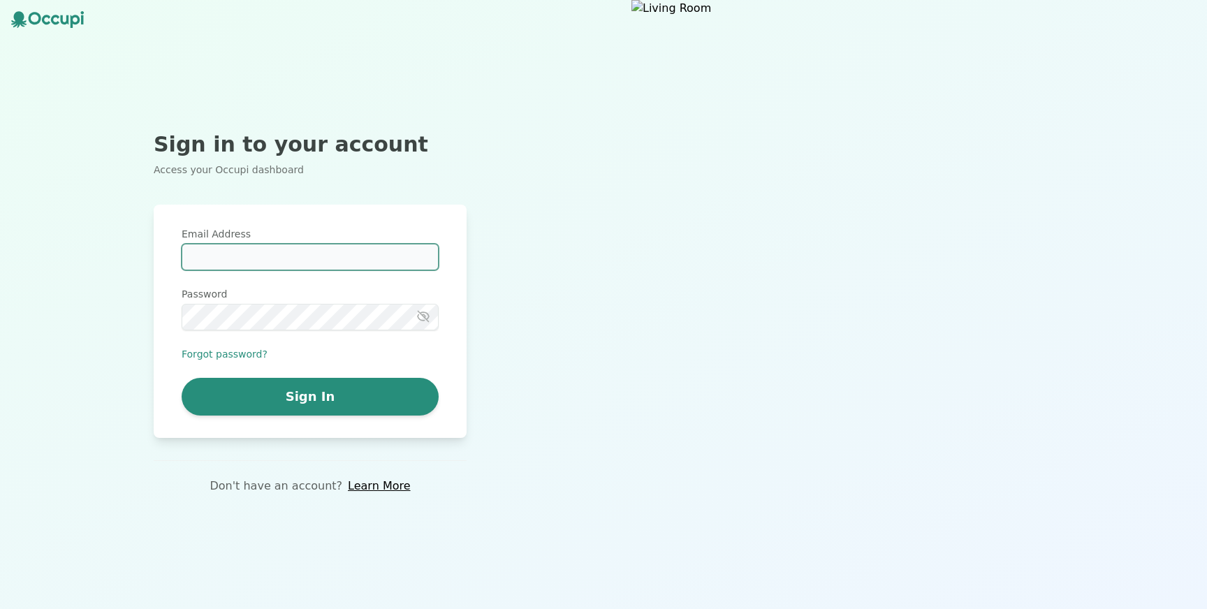
click at [330, 252] on input "Email Address" at bounding box center [310, 257] width 257 height 27
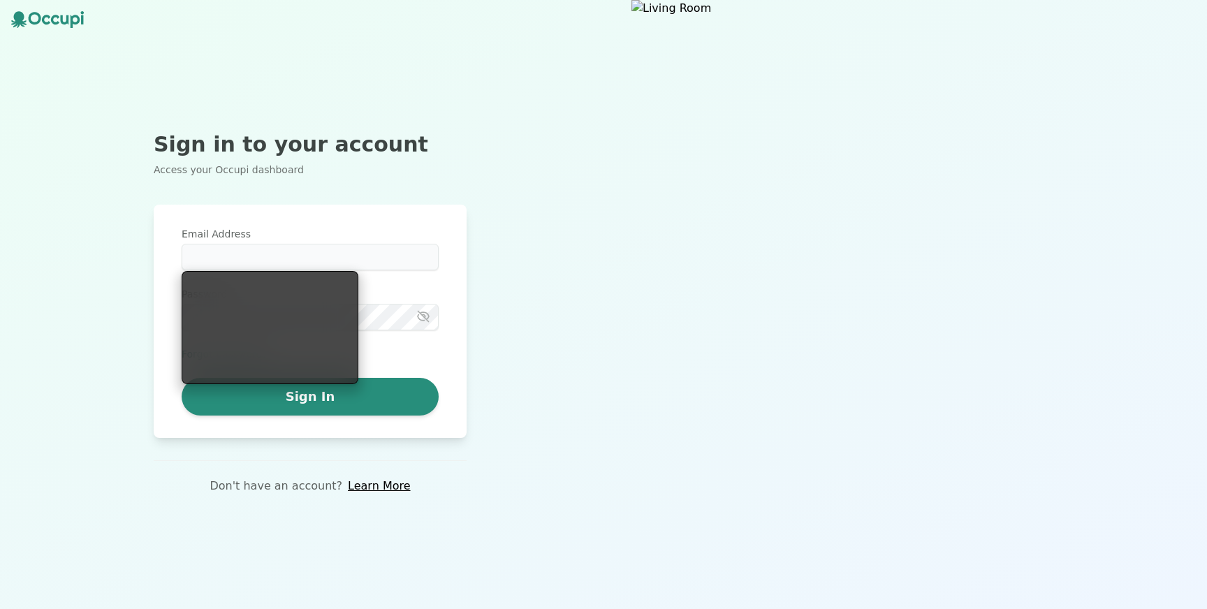
click at [580, 481] on div "Sign in to your account Access your Occupi dashboard Email Address Password For…" at bounding box center [310, 304] width 620 height 609
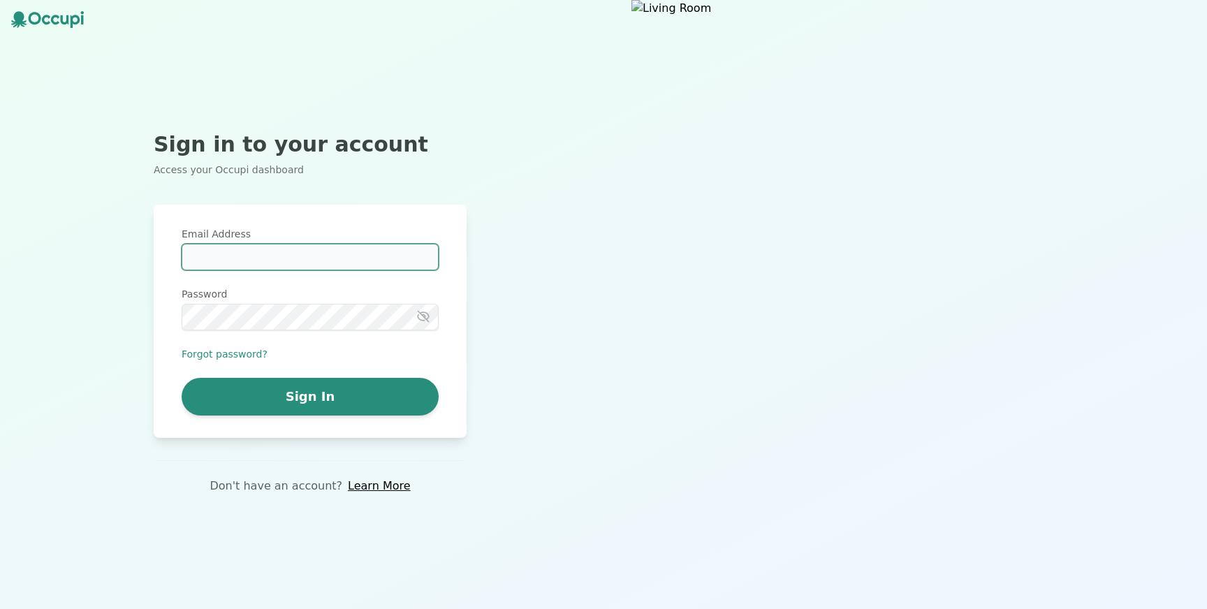
click at [263, 265] on input "Email Address" at bounding box center [310, 257] width 257 height 27
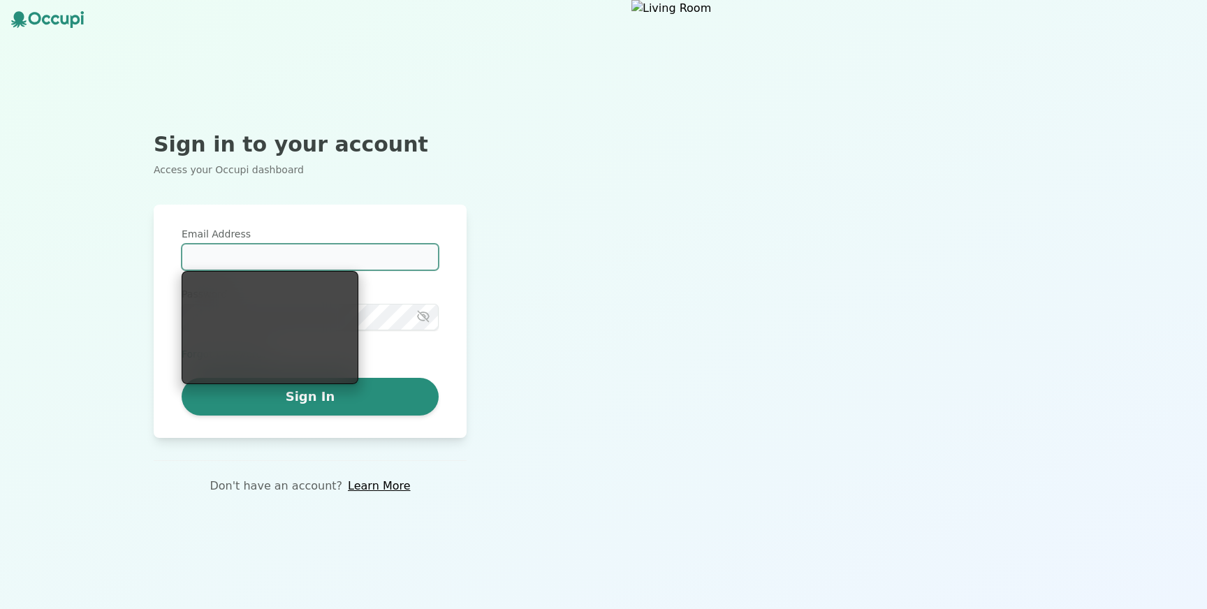
type input "**********"
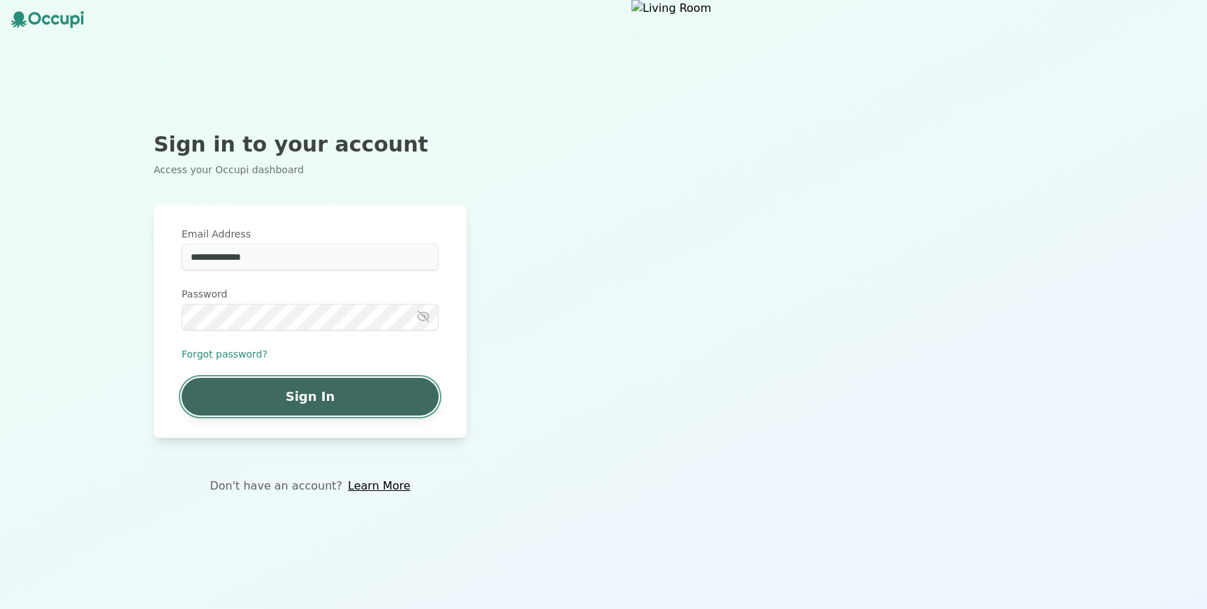
click at [298, 399] on button "Sign In" at bounding box center [310, 397] width 257 height 38
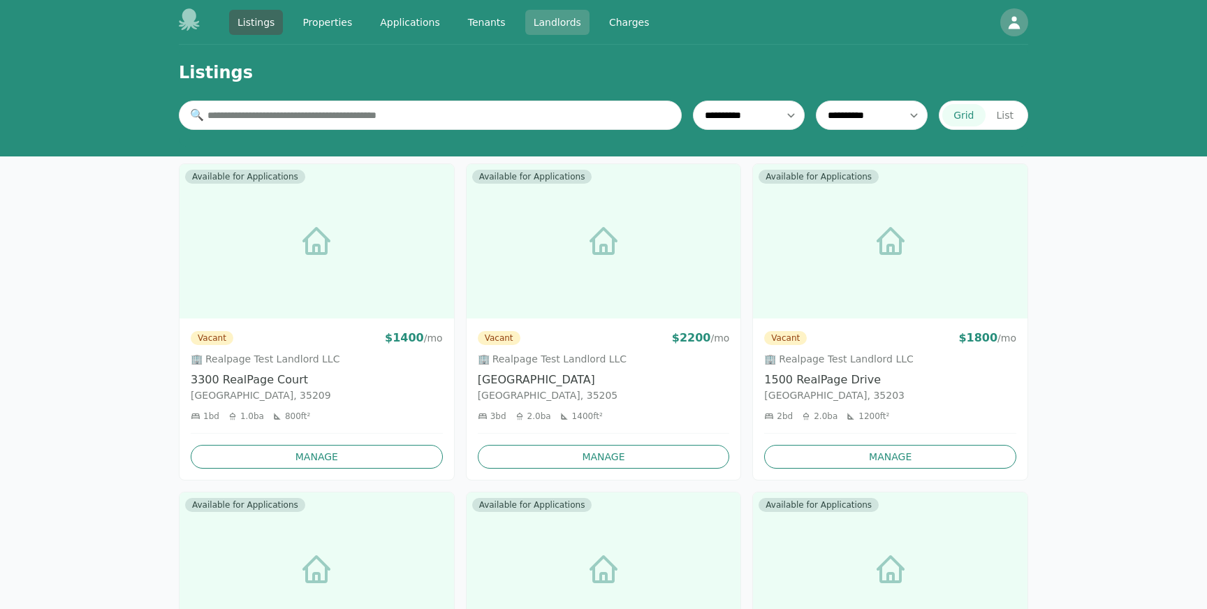
click at [545, 23] on link "Landlords" at bounding box center [557, 22] width 64 height 25
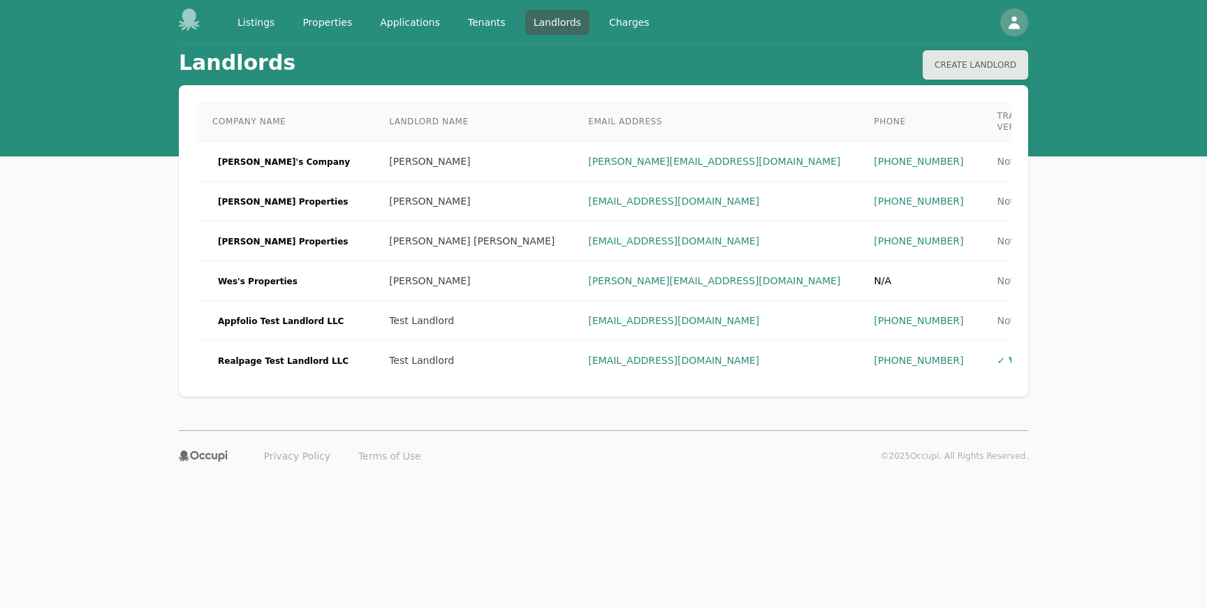
click at [452, 13] on div "Listings Properties Applications Tenants Landlords Charges" at bounding box center [443, 22] width 428 height 25
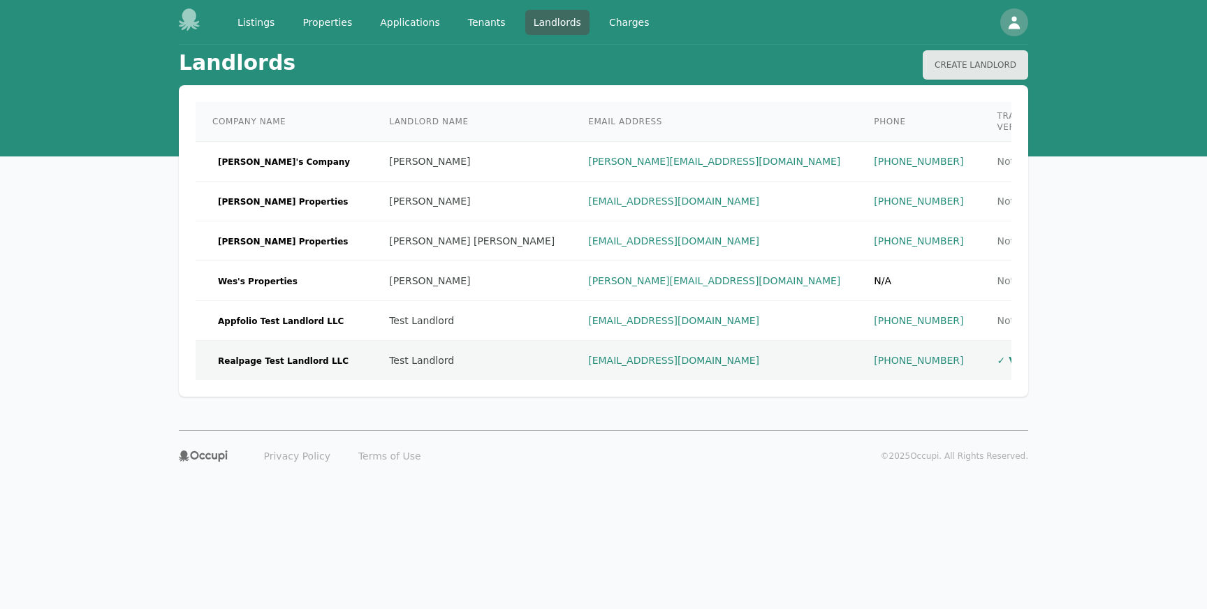
click at [274, 341] on td "Realpage Test Landlord LLC" at bounding box center [284, 361] width 177 height 40
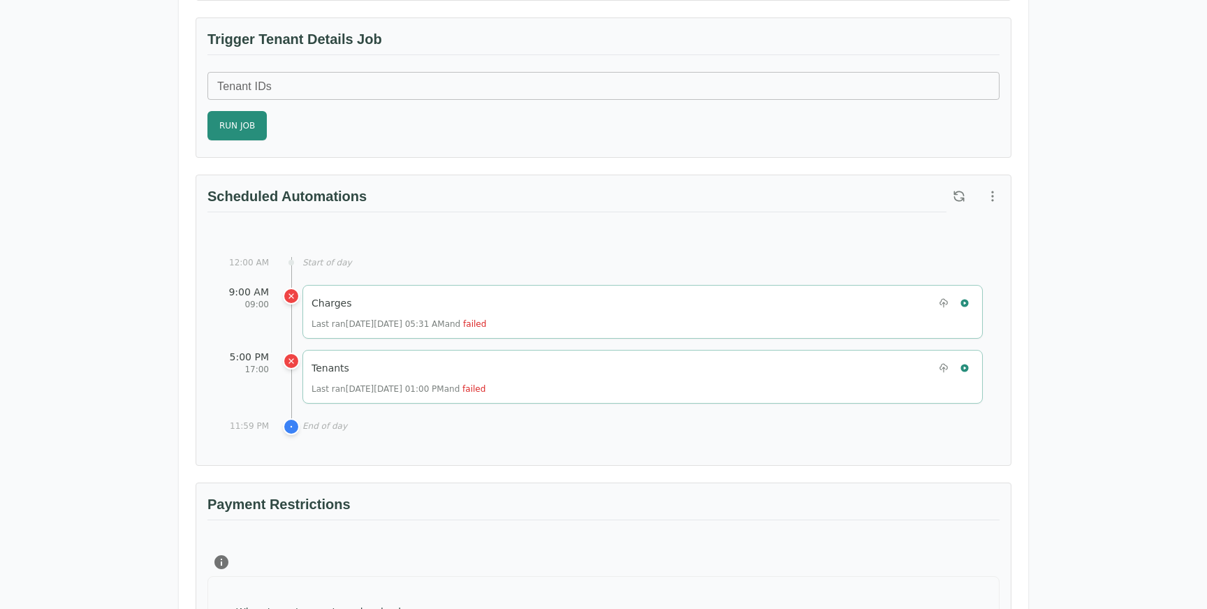
scroll to position [531, 0]
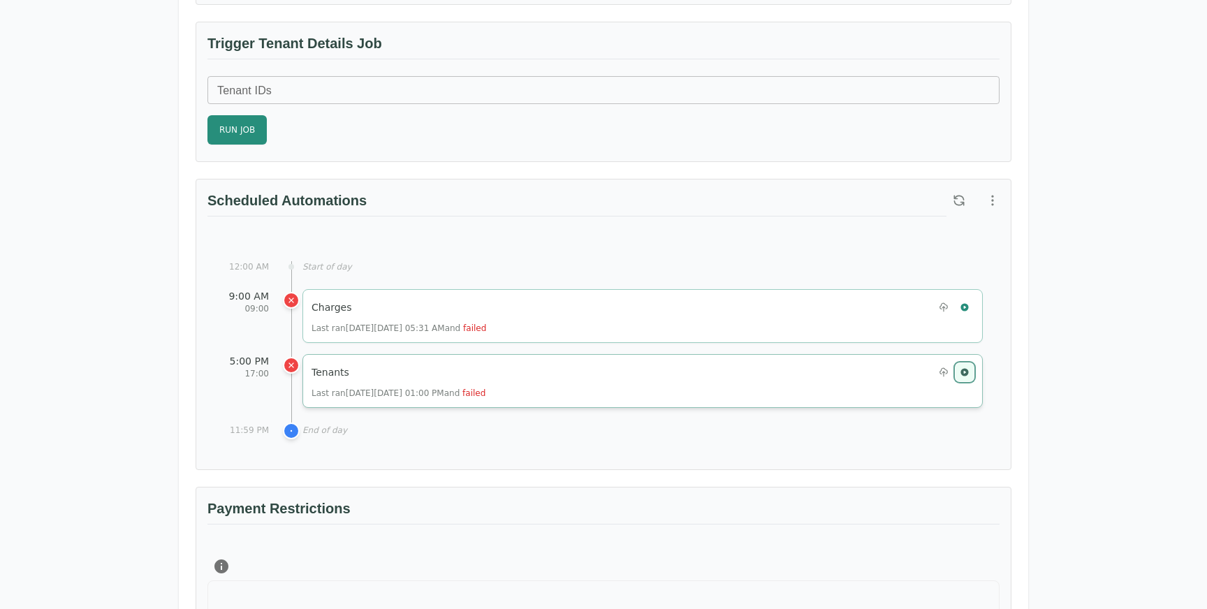
click at [969, 379] on button "button" at bounding box center [964, 372] width 18 height 18
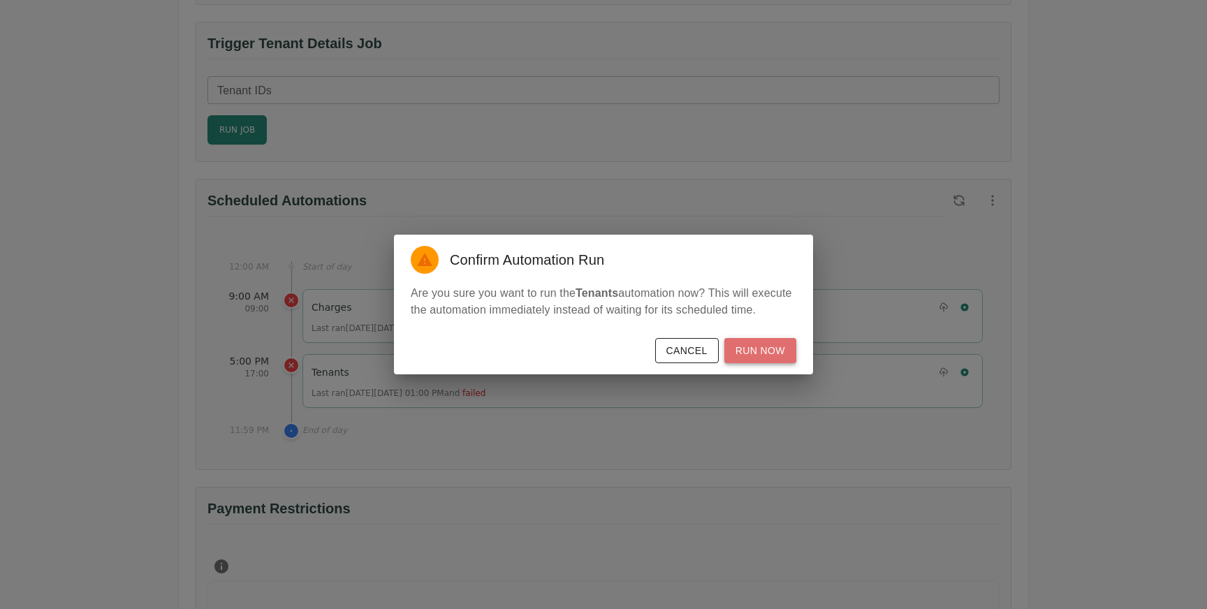
click at [757, 364] on button "Run Now" at bounding box center [760, 351] width 72 height 26
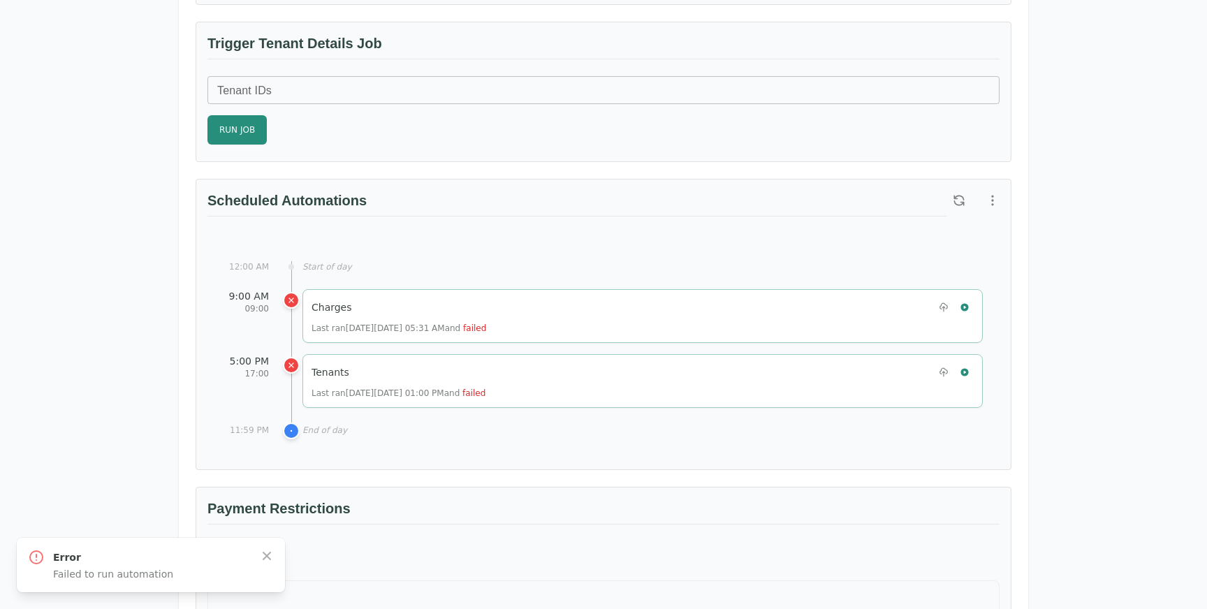
click at [639, 220] on div "Scheduled Automations" at bounding box center [576, 212] width 739 height 43
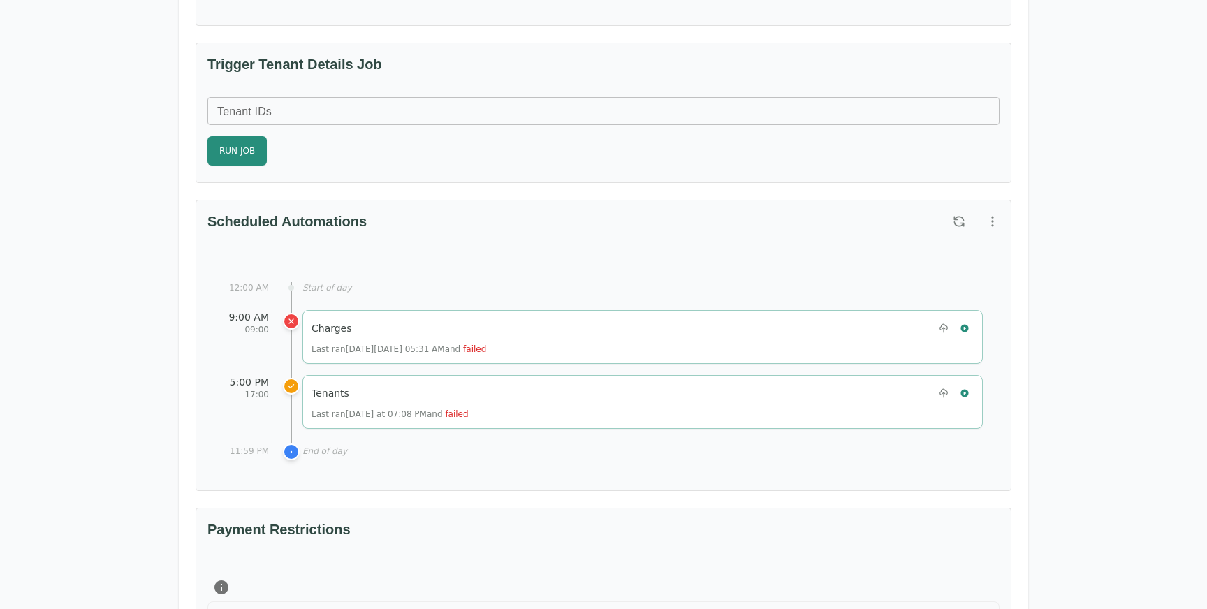
scroll to position [520, 0]
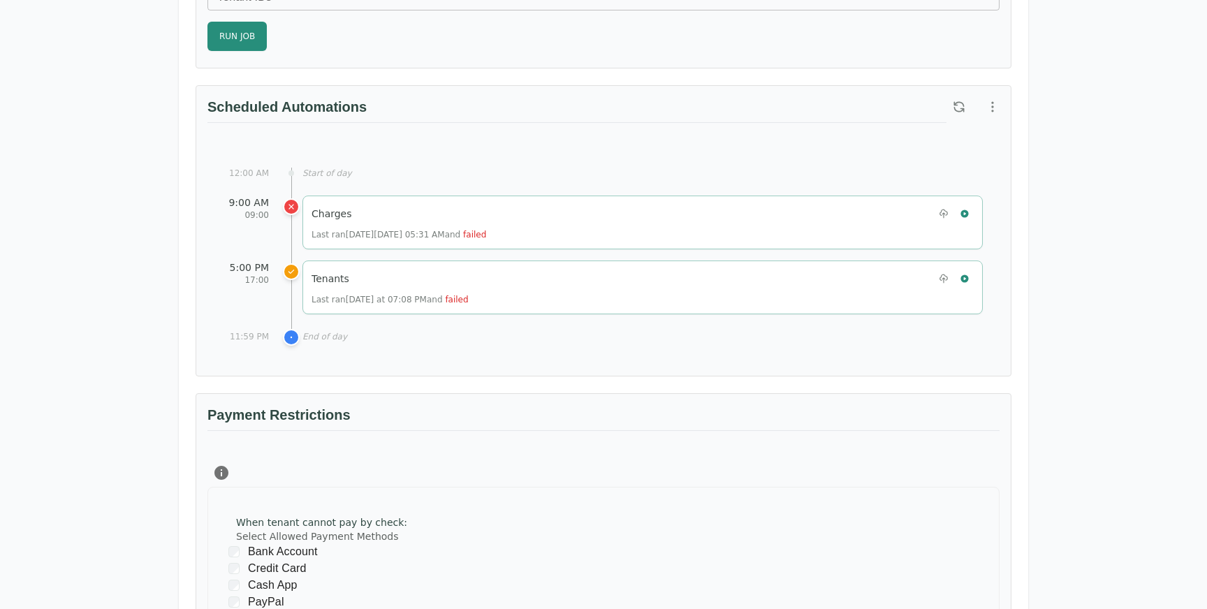
scroll to position [613, 0]
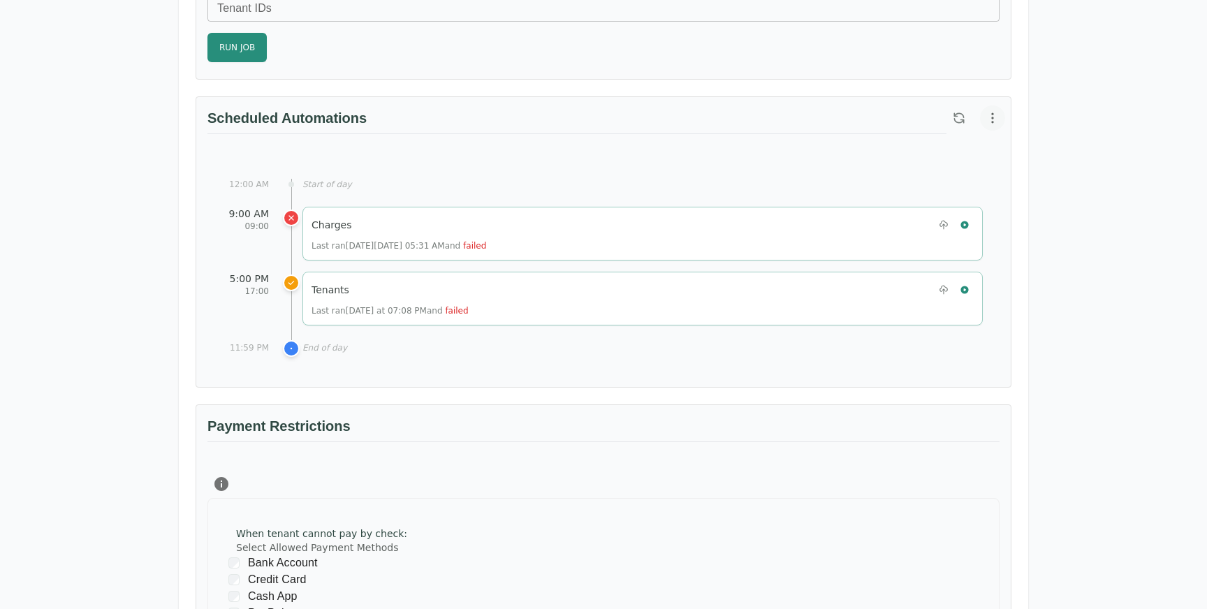
click at [990, 117] on icon "button" at bounding box center [992, 118] width 14 height 14
click at [723, 158] on div at bounding box center [603, 304] width 1207 height 609
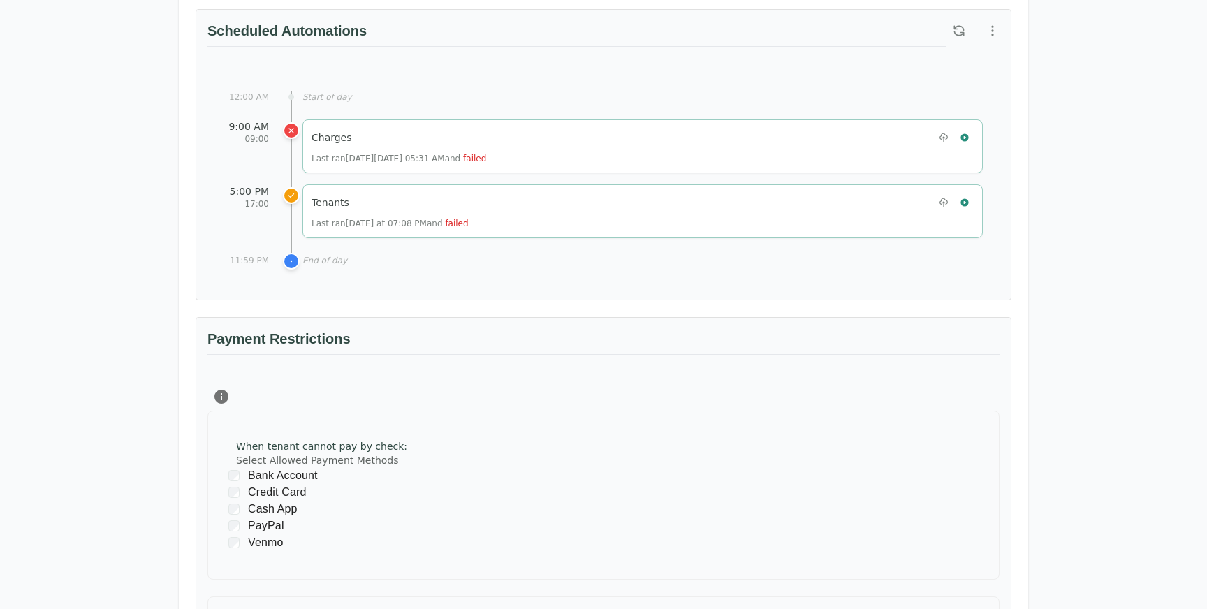
scroll to position [719, 0]
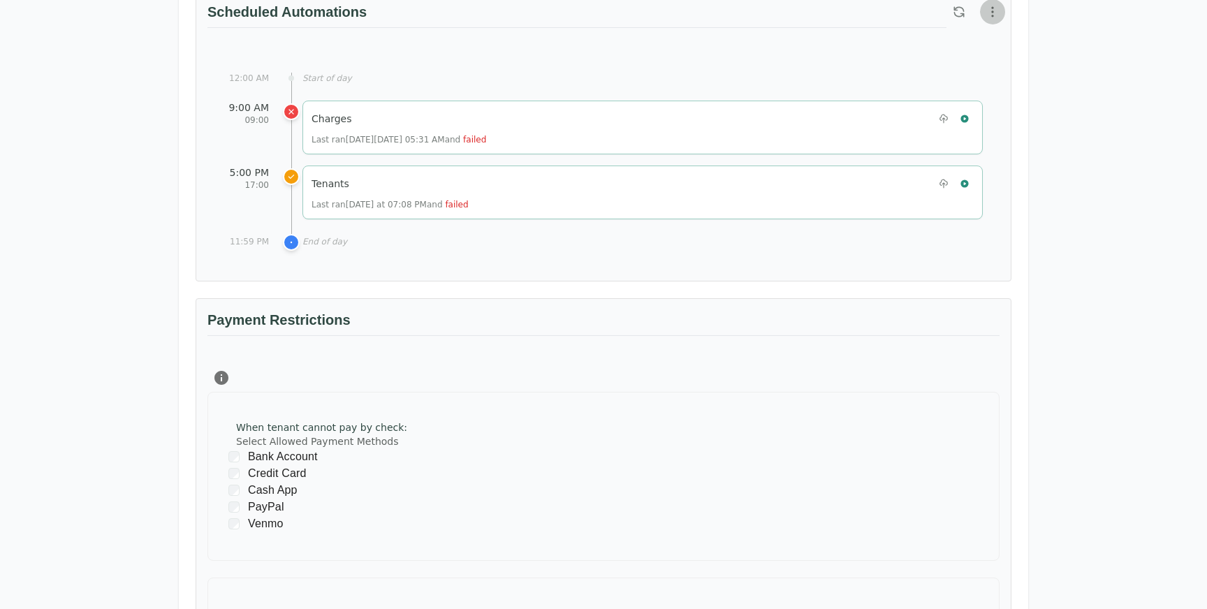
click at [989, 10] on icon "button" at bounding box center [992, 12] width 14 height 14
click at [945, 70] on span "View Automation History" at bounding box center [923, 67] width 124 height 17
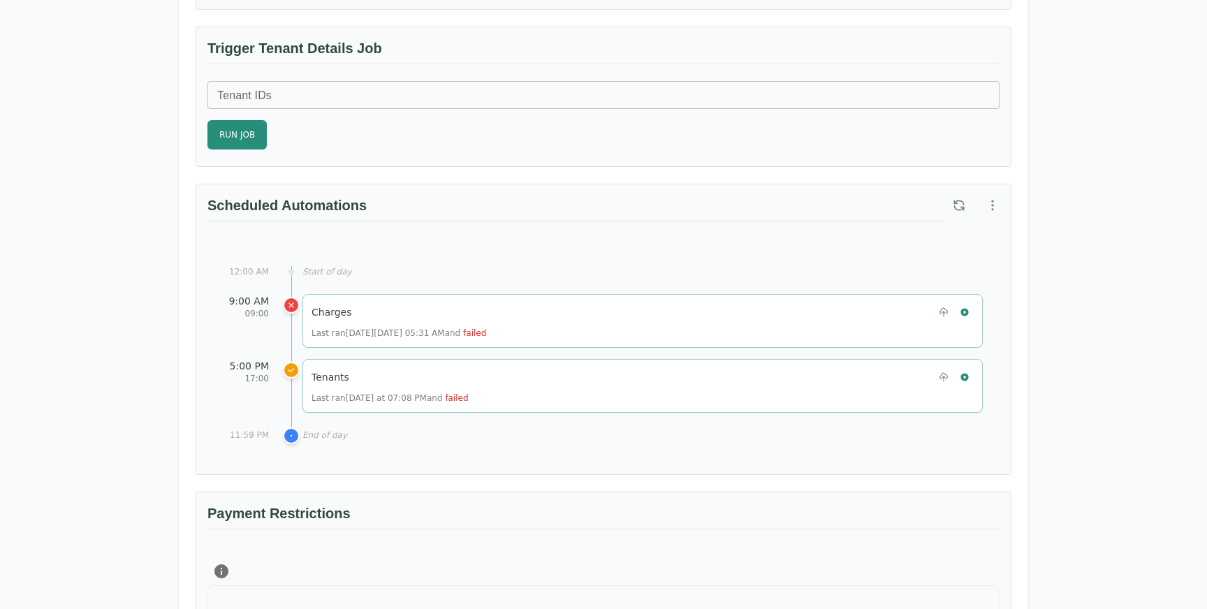
scroll to position [533, 0]
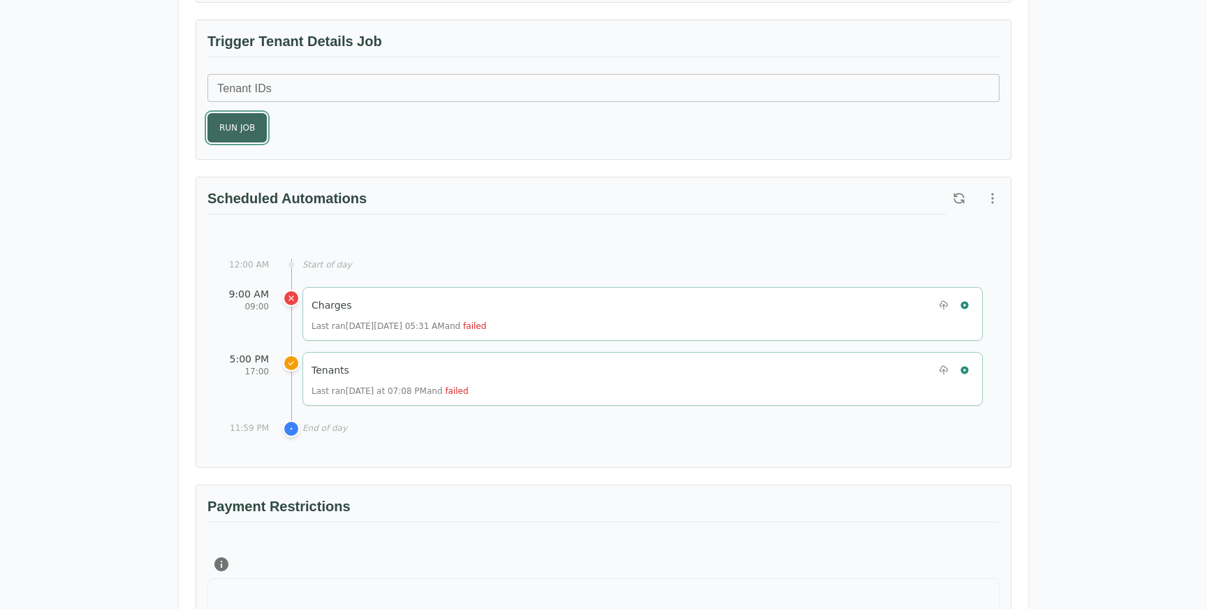
click at [253, 131] on button "Run Job" at bounding box center [236, 127] width 59 height 29
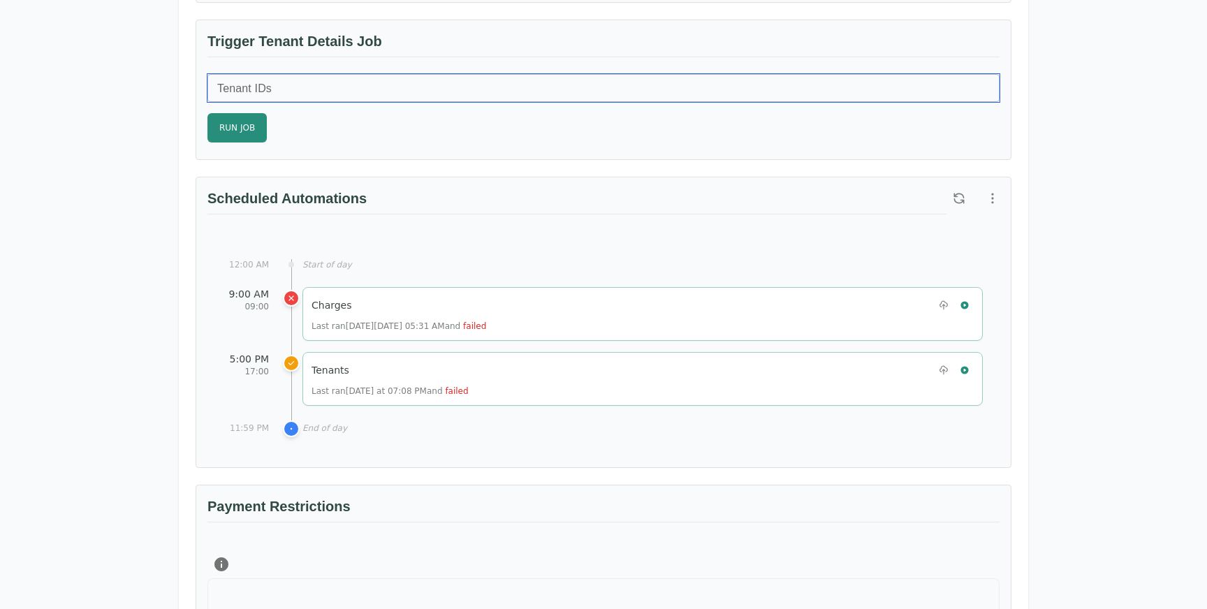
click at [249, 83] on input "Tenant IDs" at bounding box center [603, 88] width 792 height 28
click at [437, 172] on div "Health Check Integration Details Integration Type realpage Integration ID test-…" at bounding box center [604, 309] width 816 height 1357
click at [958, 202] on icon "button" at bounding box center [958, 197] width 9 height 9
click at [990, 194] on icon "button" at bounding box center [992, 198] width 14 height 14
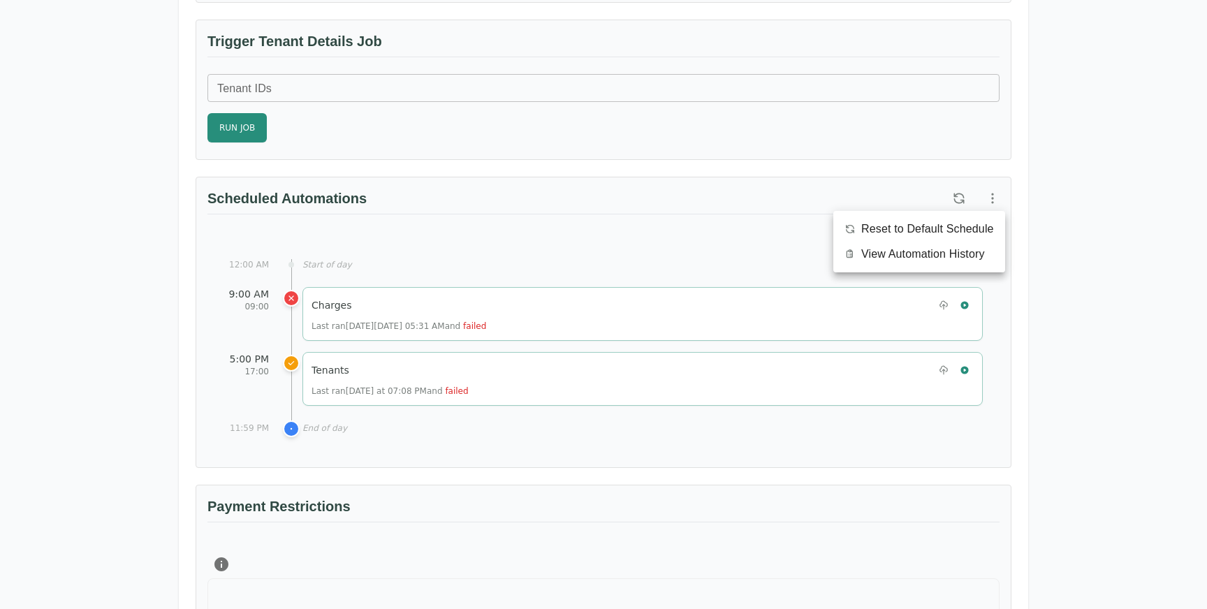
click at [856, 185] on div at bounding box center [603, 304] width 1207 height 609
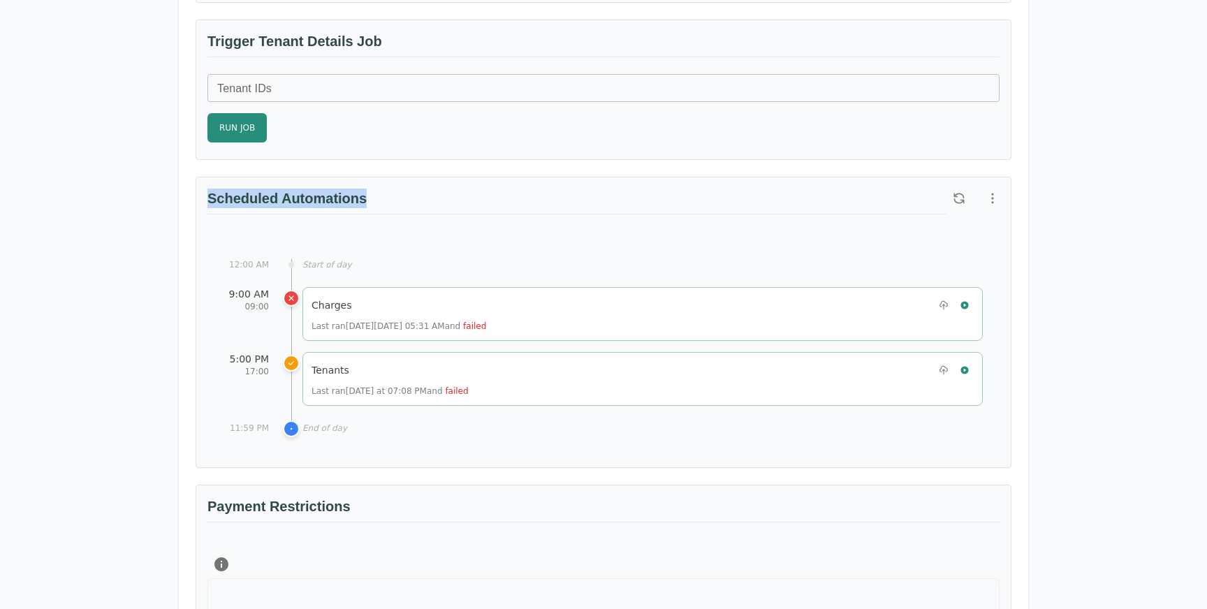
drag, startPoint x: 372, startPoint y: 198, endPoint x: 199, endPoint y: 198, distance: 173.2
click at [199, 198] on div "Scheduled Automations" at bounding box center [603, 204] width 814 height 54
copy h3 "Scheduled Automations"
click at [497, 216] on div "Scheduled Automations" at bounding box center [576, 210] width 739 height 43
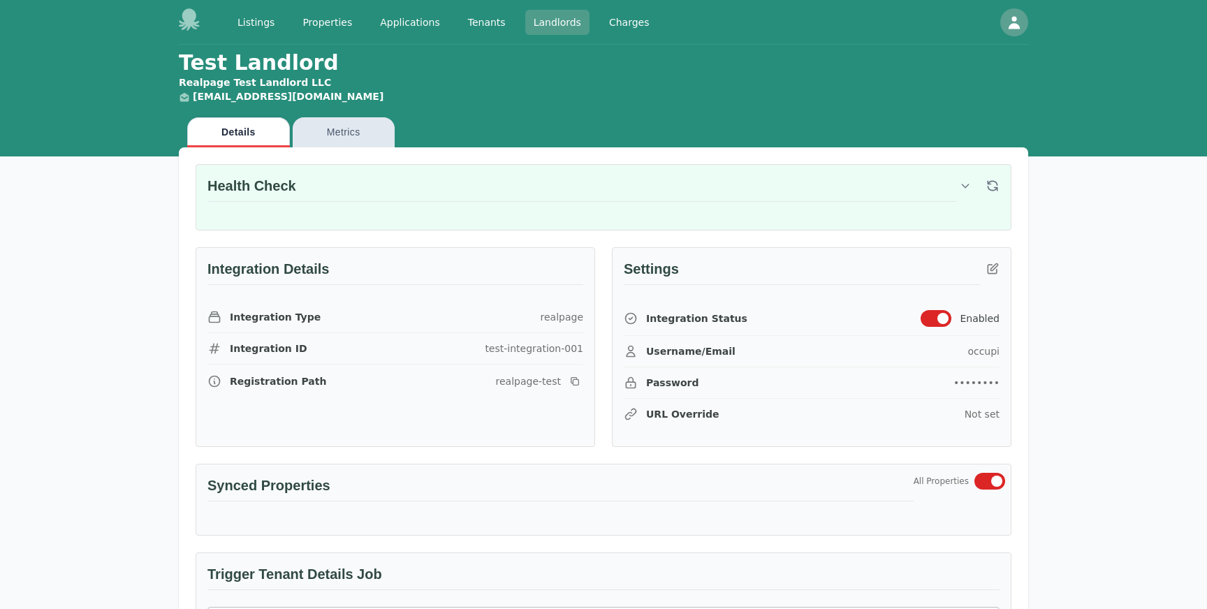
click at [525, 24] on link "Landlords" at bounding box center [557, 22] width 64 height 25
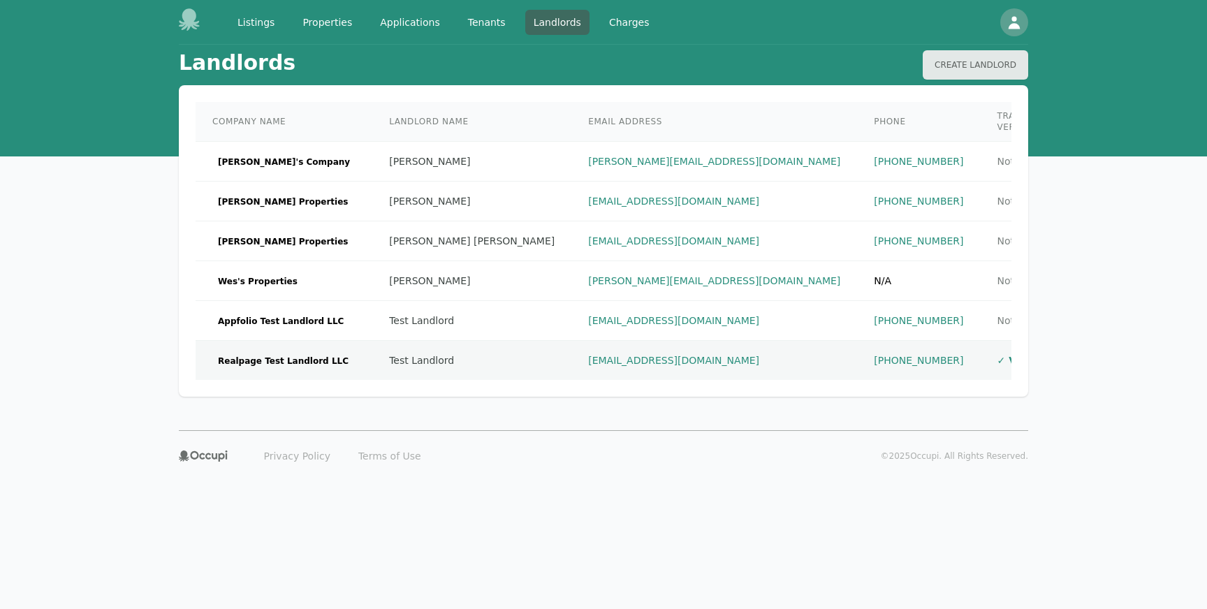
click at [297, 354] on span "Realpage Test Landlord LLC" at bounding box center [283, 361] width 142 height 14
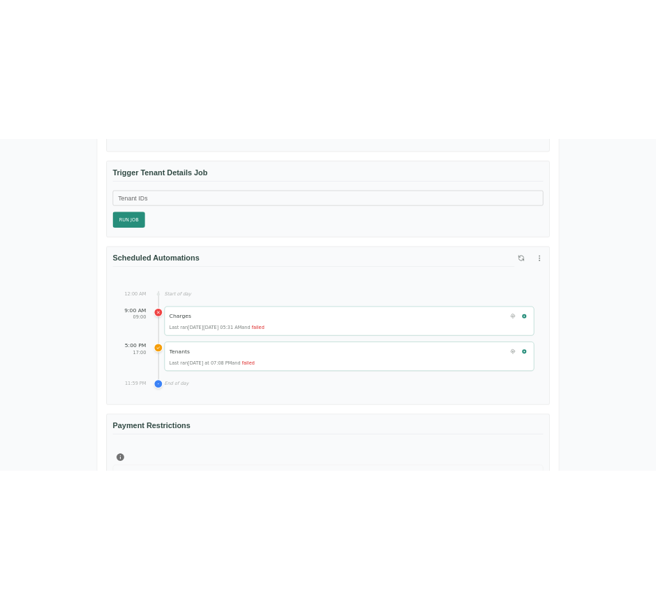
scroll to position [506, 0]
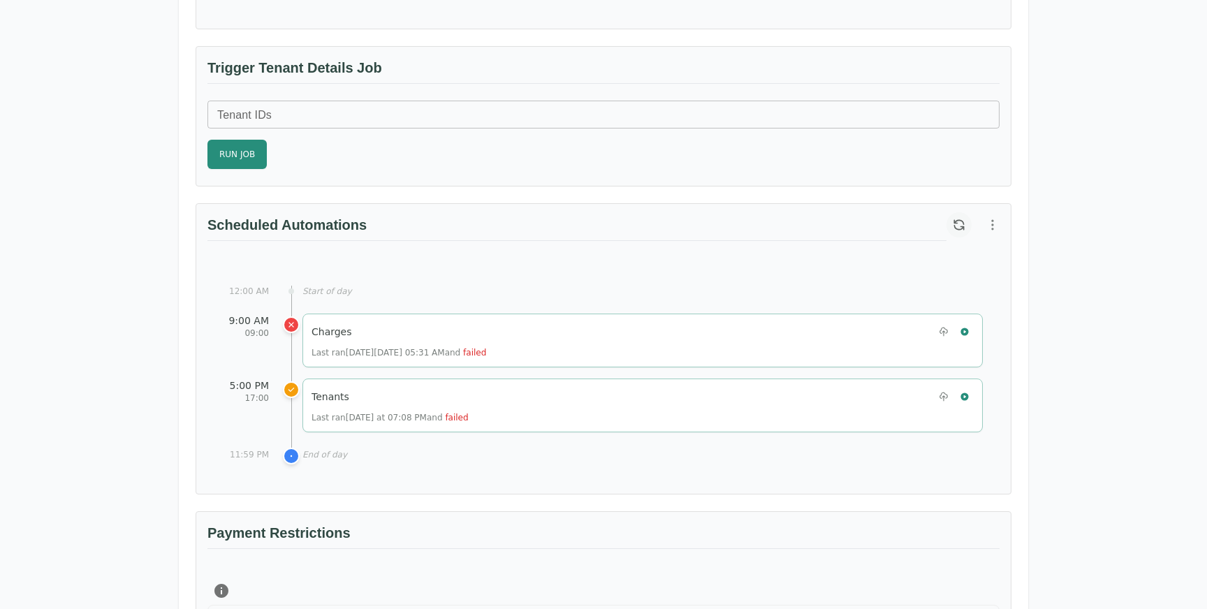
click at [957, 222] on icon "button" at bounding box center [959, 225] width 14 height 14
click at [954, 220] on icon "button" at bounding box center [958, 224] width 9 height 9
click at [946, 218] on div at bounding box center [975, 224] width 59 height 25
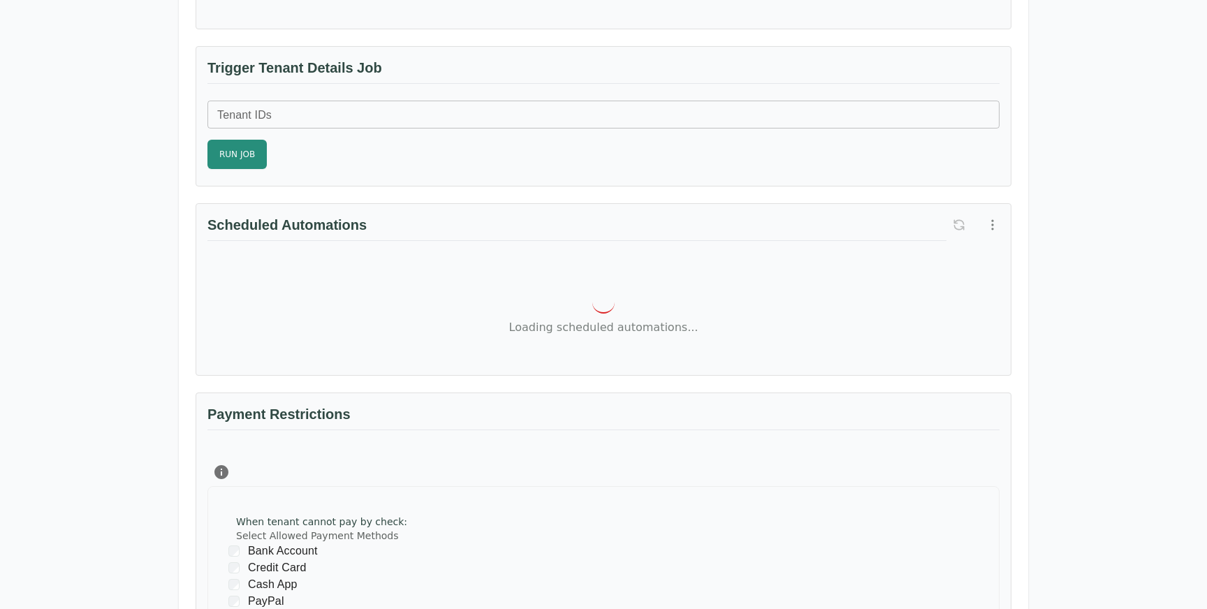
click at [588, 154] on div "Tenant IDs Tenant IDs Run Job" at bounding box center [603, 135] width 792 height 68
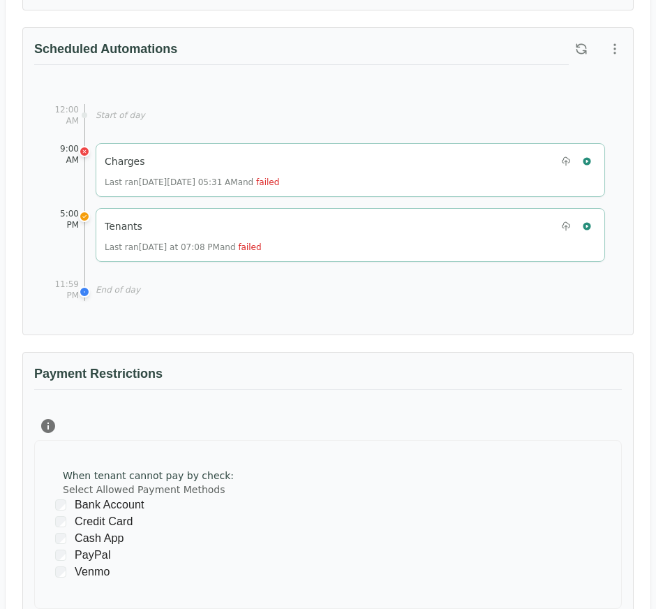
scroll to position [690, 0]
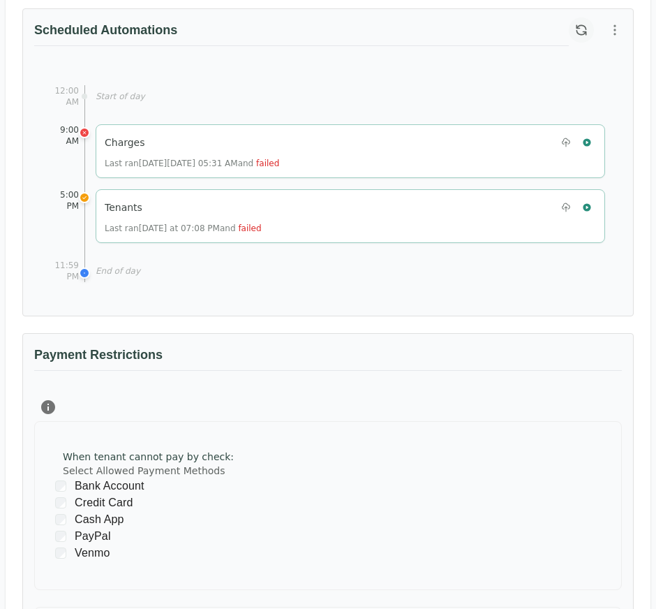
click at [575, 31] on icon "button" at bounding box center [582, 30] width 14 height 14
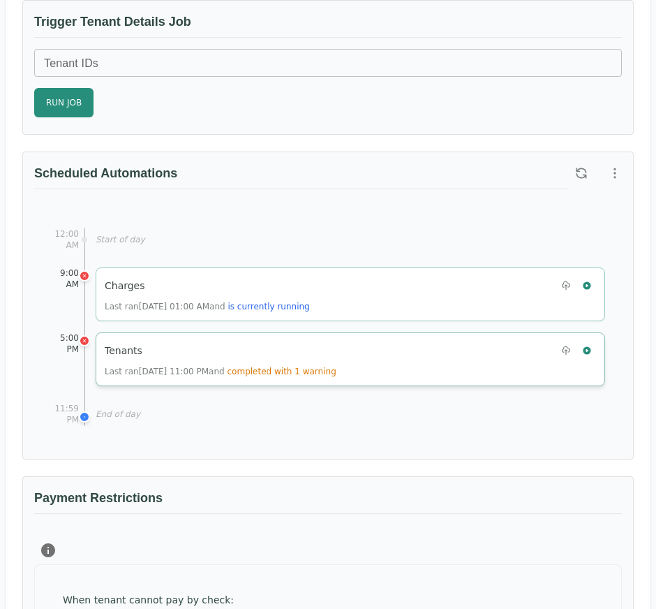
scroll to position [855, 0]
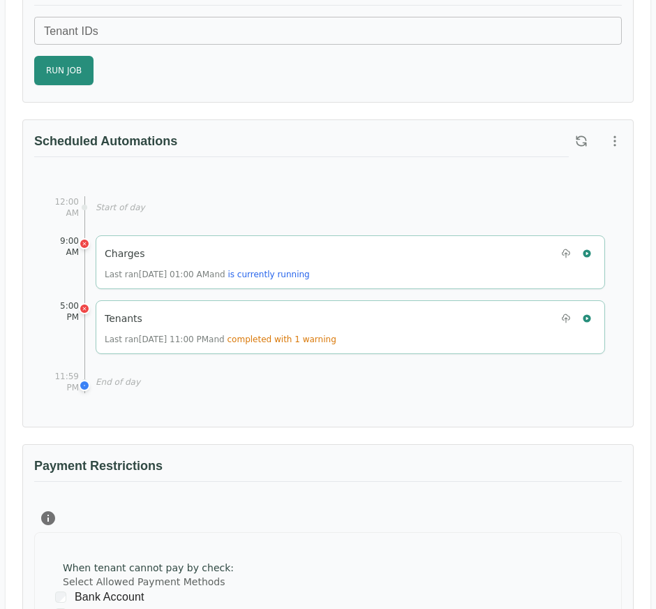
scroll to position [889, 0]
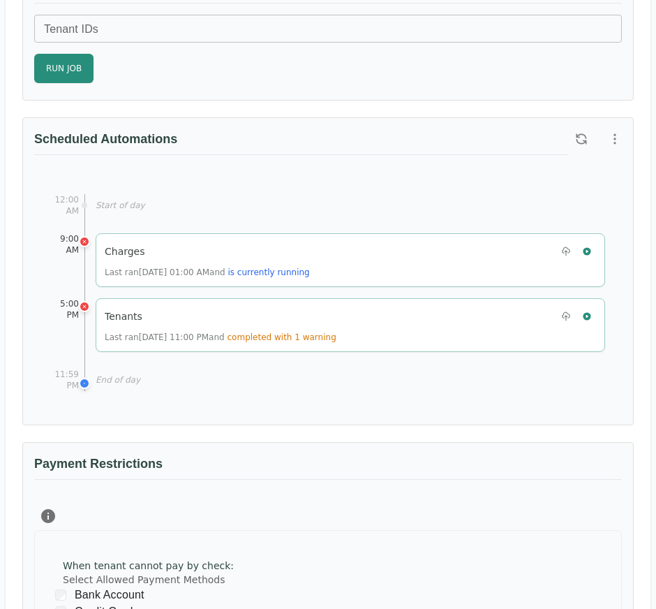
click at [404, 190] on div "12:00 AM Start of day 9:00 AM 09:00 Charges Last ran [DATE] 01:00 AM and is cur…" at bounding box center [328, 292] width 588 height 230
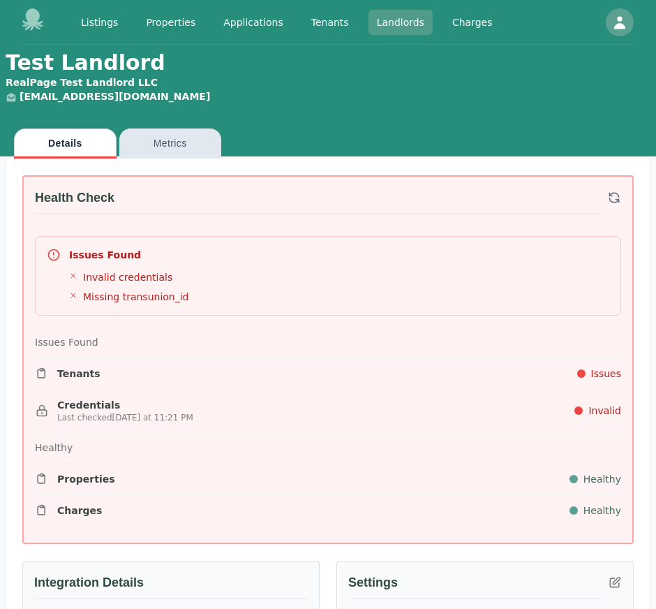
click at [417, 22] on link "Landlords" at bounding box center [401, 22] width 64 height 25
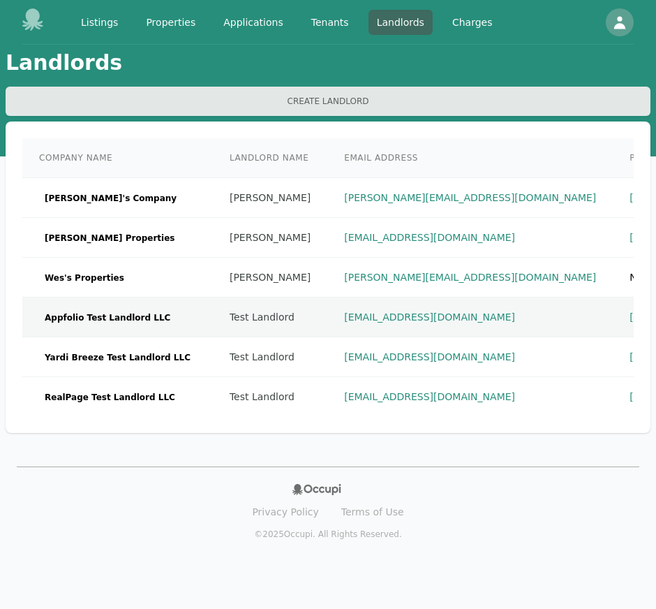
click at [91, 317] on span "Appfolio Test Landlord LLC" at bounding box center [107, 318] width 137 height 14
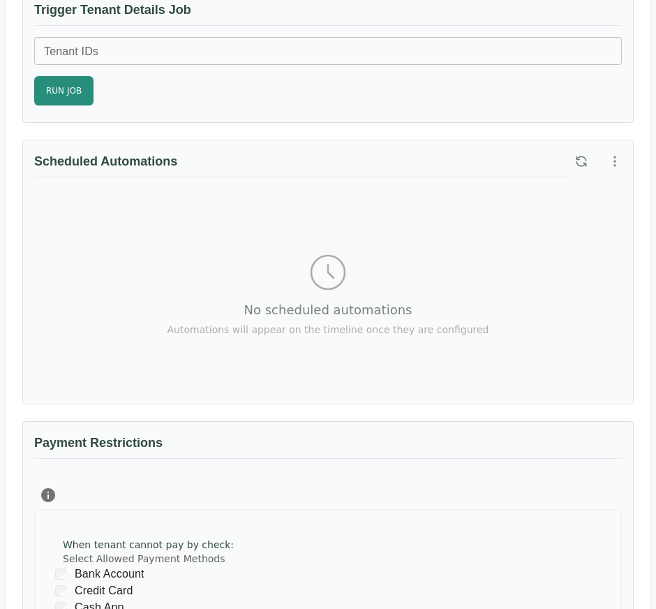
scroll to position [941, 0]
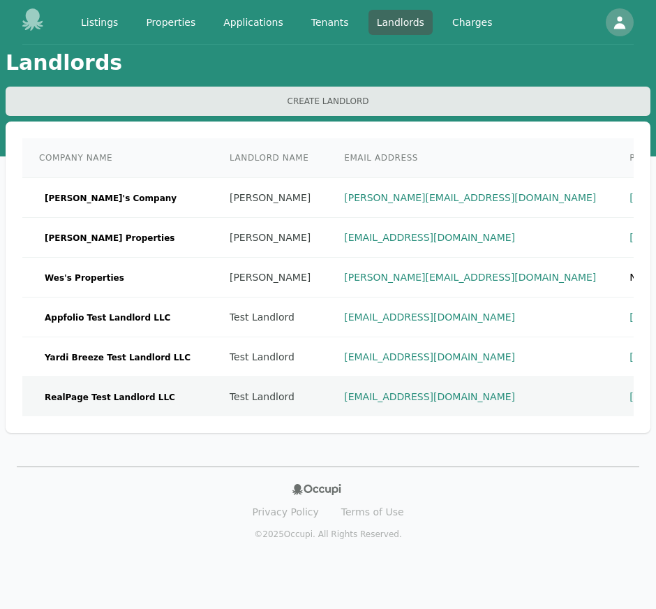
click at [119, 393] on span "RealPage Test Landlord LLC" at bounding box center [110, 397] width 142 height 14
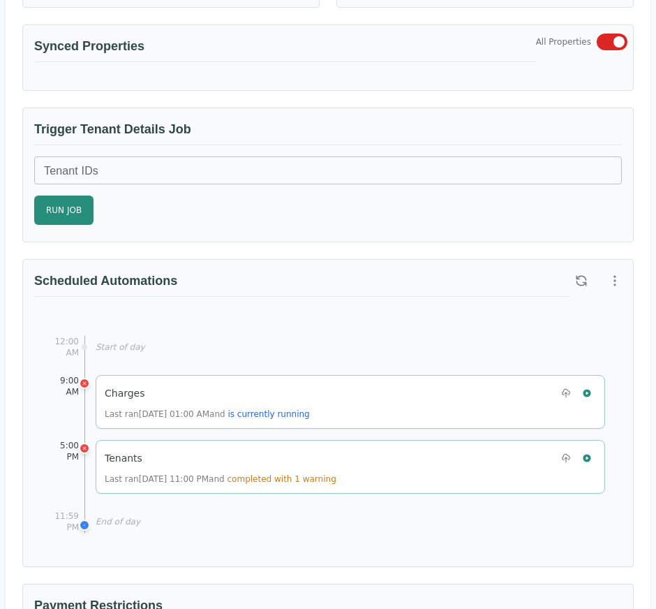
scroll to position [753, 0]
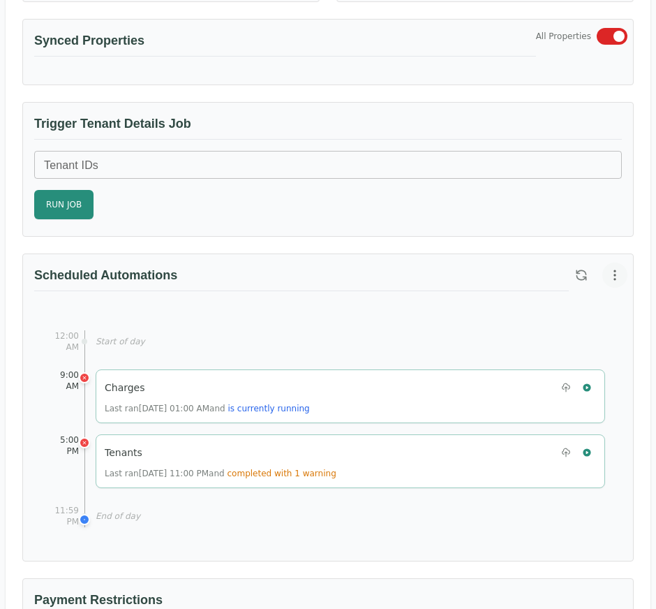
click at [618, 273] on icon "button" at bounding box center [615, 275] width 14 height 14
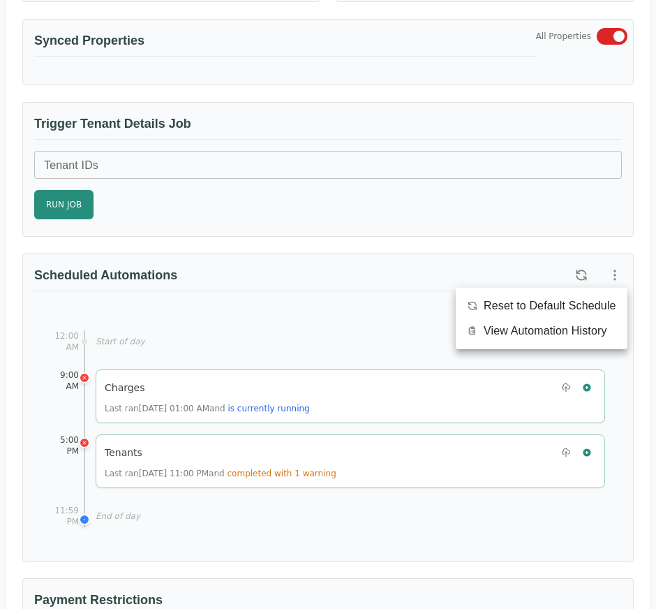
click at [550, 311] on span "Reset to Default Schedule" at bounding box center [550, 306] width 133 height 17
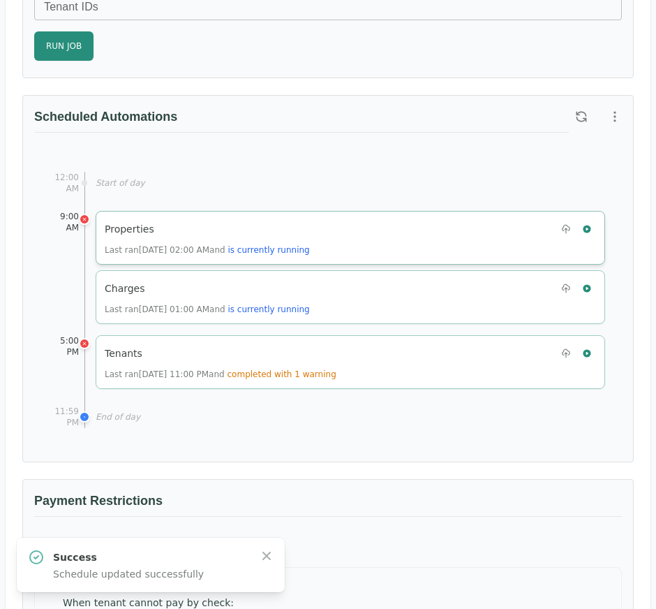
scroll to position [935, 0]
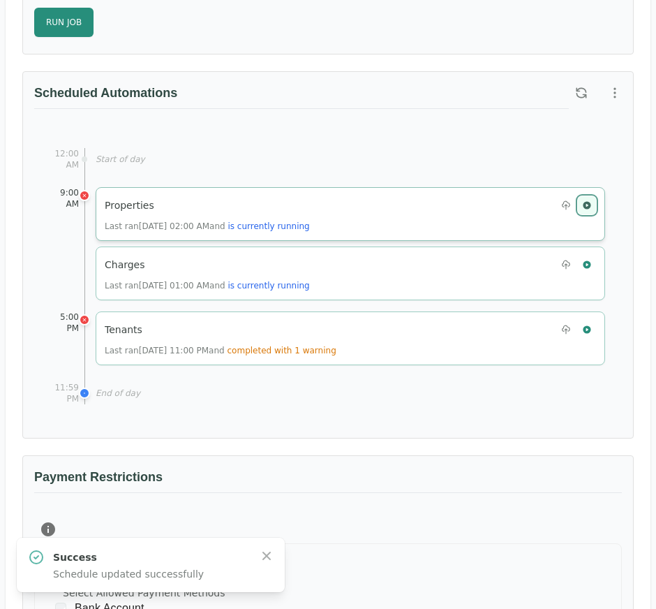
click at [589, 203] on icon "button" at bounding box center [587, 205] width 8 height 8
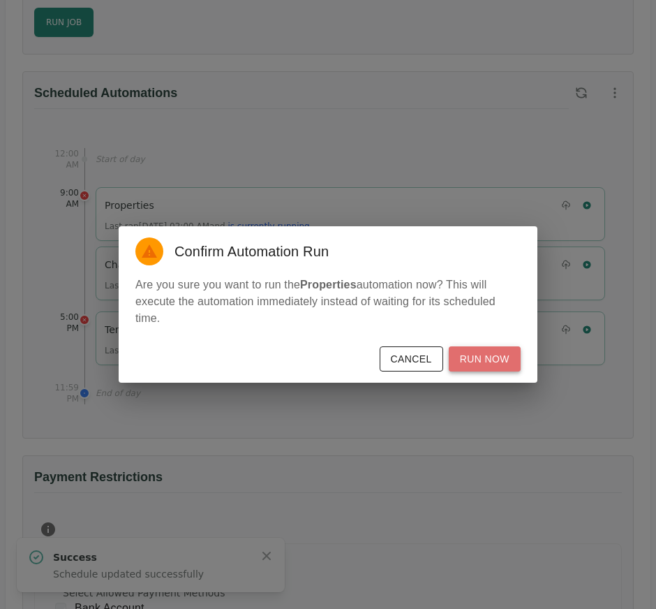
click at [476, 353] on button "Run Now" at bounding box center [485, 359] width 72 height 26
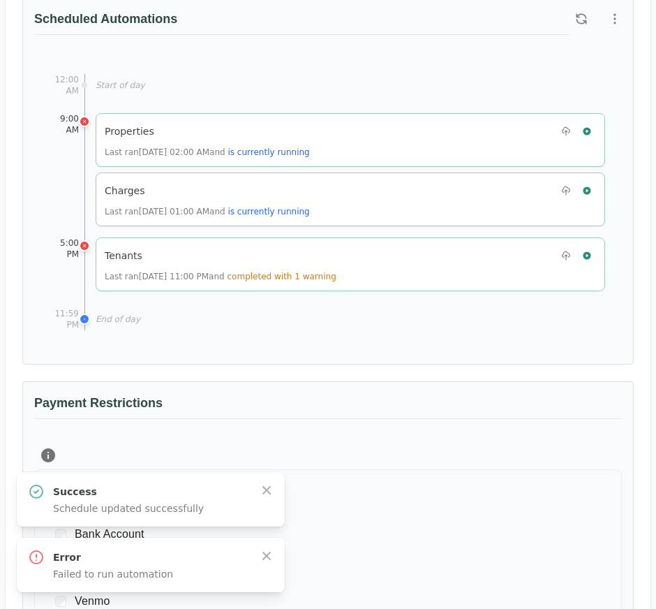
scroll to position [1008, 0]
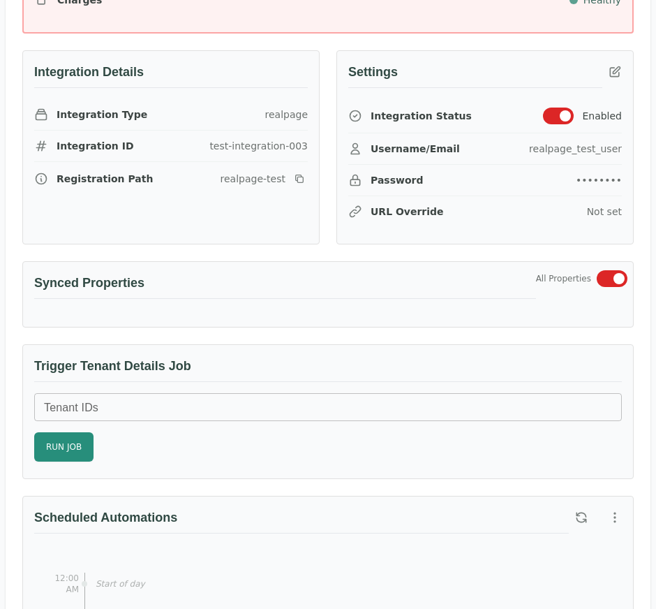
scroll to position [524, 0]
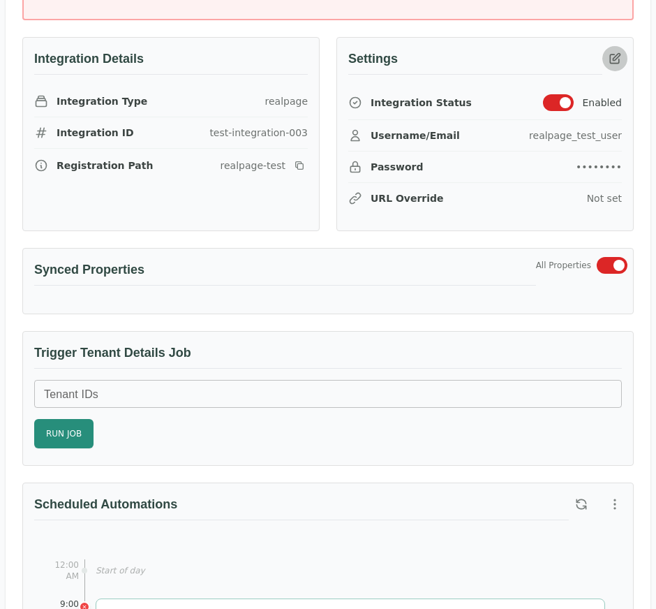
click at [612, 61] on icon "button" at bounding box center [615, 59] width 14 height 14
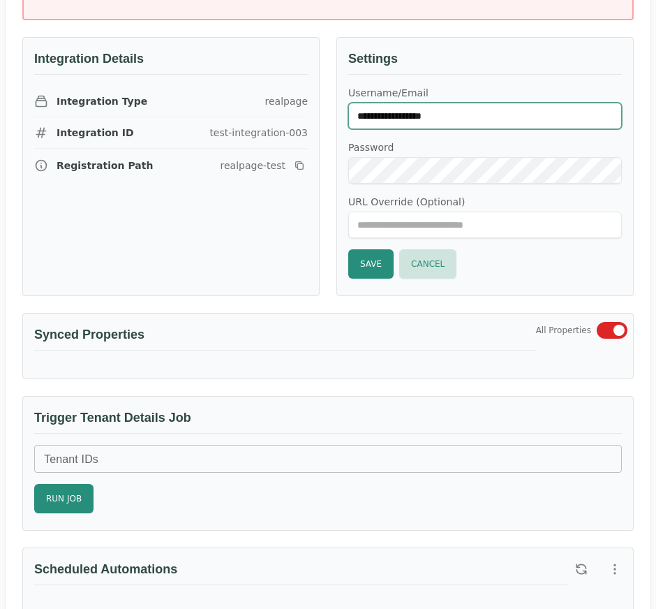
click at [512, 112] on input "**********" at bounding box center [485, 116] width 274 height 27
type input "******"
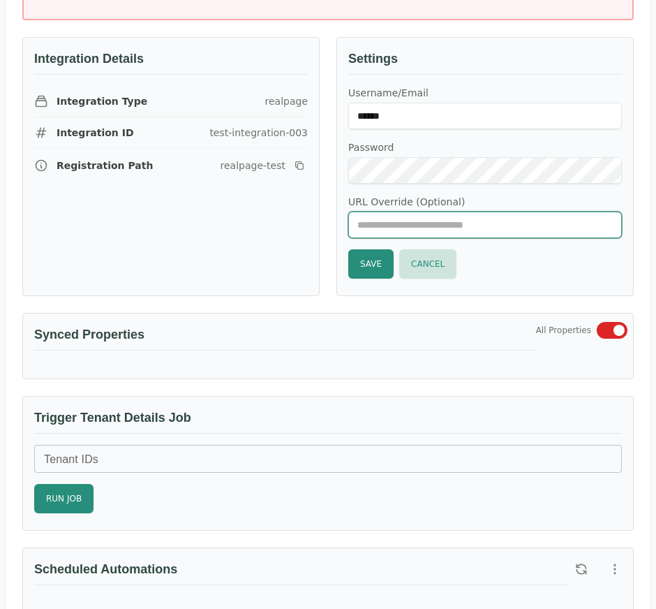
click at [504, 219] on input "URL Override (Optional)" at bounding box center [485, 225] width 274 height 27
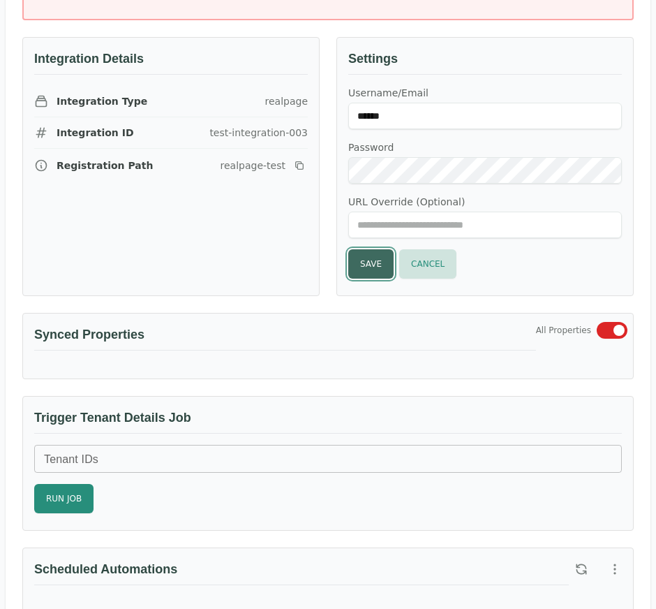
click at [351, 271] on button "Save" at bounding box center [370, 263] width 45 height 29
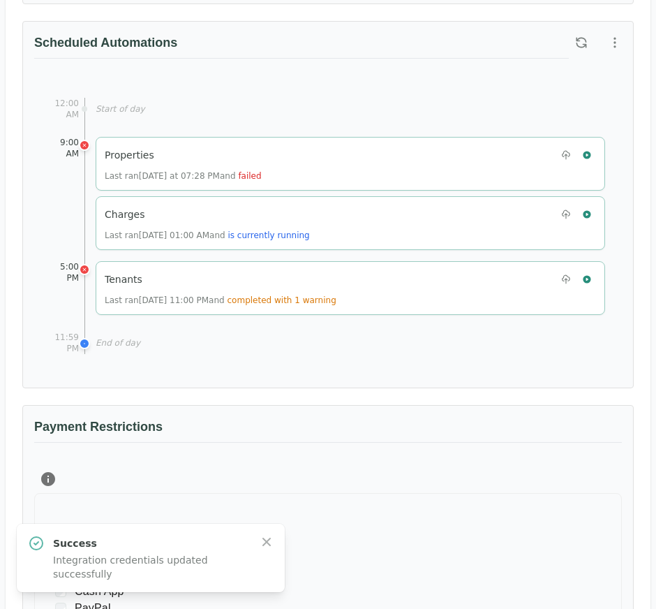
scroll to position [971, 0]
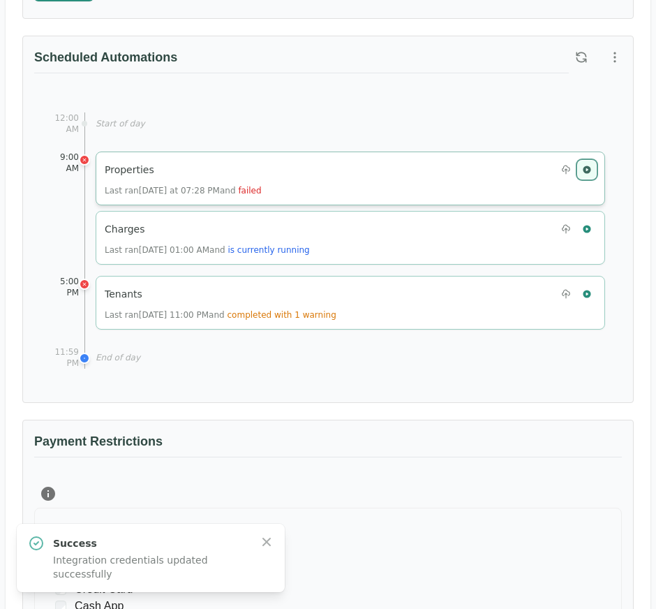
click at [587, 166] on icon "button" at bounding box center [587, 170] width 8 height 8
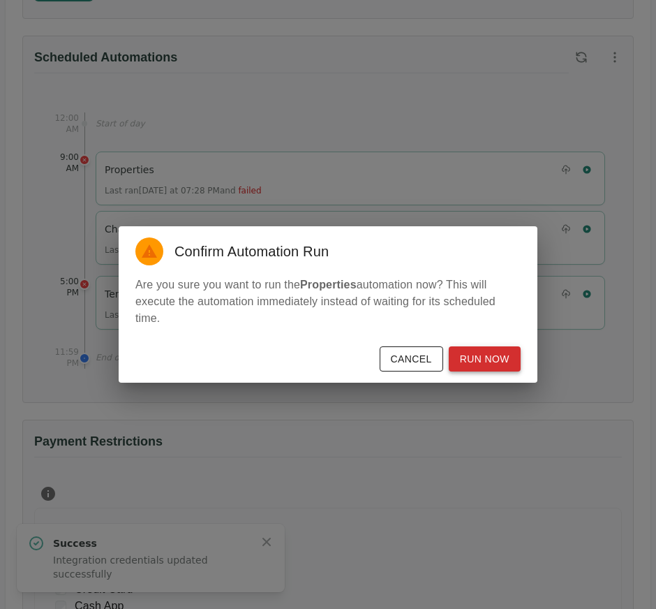
click at [466, 359] on button "Run Now" at bounding box center [485, 359] width 72 height 26
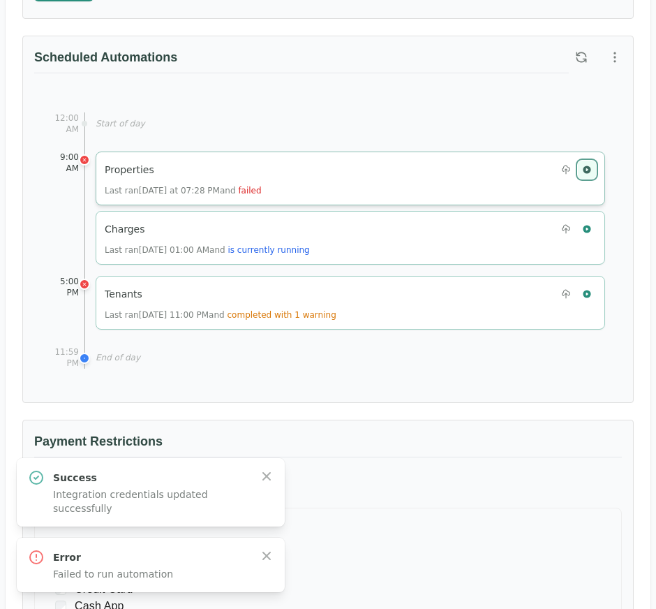
click at [589, 163] on button "button" at bounding box center [587, 170] width 18 height 18
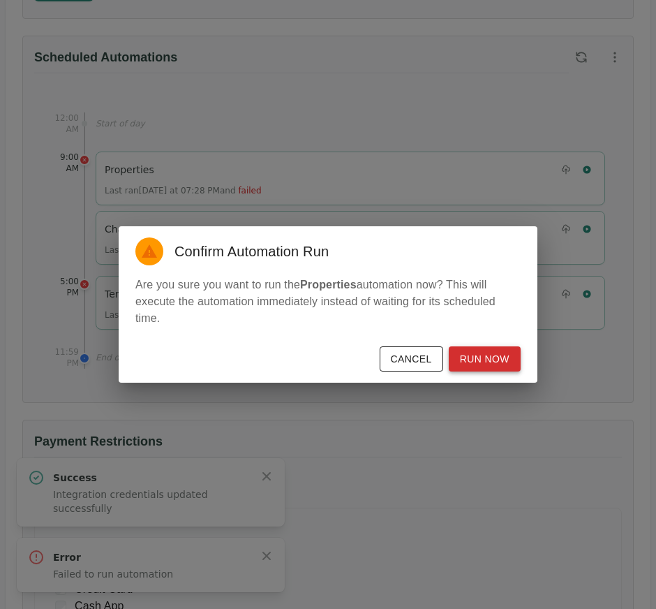
click at [480, 352] on button "Run Now" at bounding box center [485, 359] width 72 height 26
